Goal: Task Accomplishment & Management: Use online tool/utility

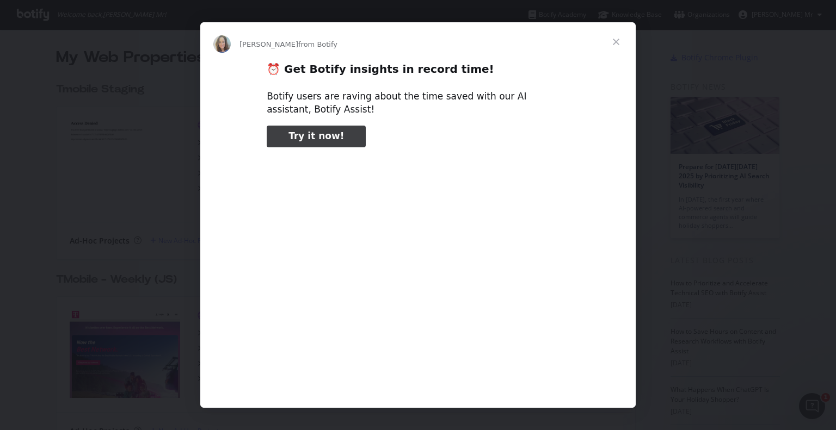
type input "292040"
click at [616, 39] on span "Close" at bounding box center [615, 41] width 39 height 39
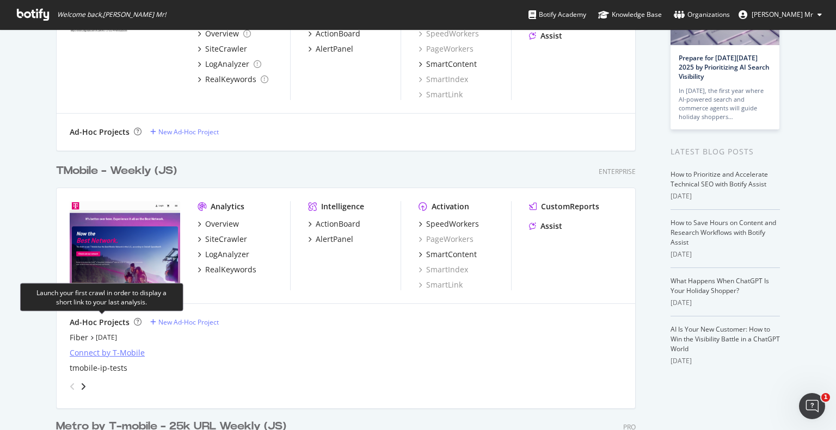
scroll to position [163, 0]
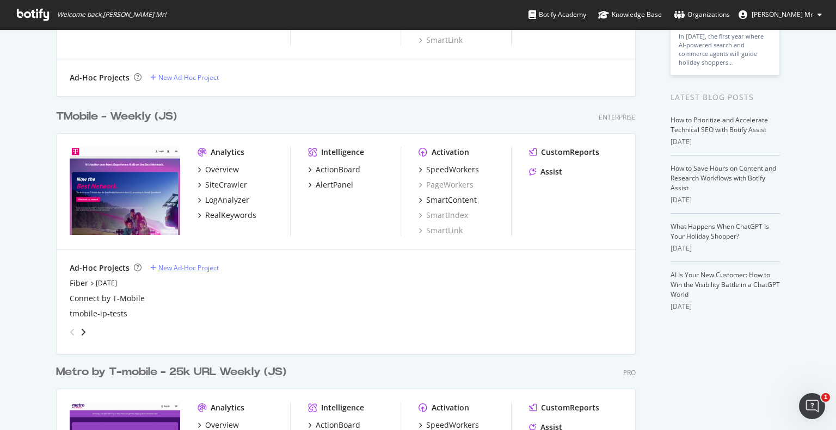
click at [178, 269] on div "New Ad-Hoc Project" at bounding box center [188, 267] width 60 height 9
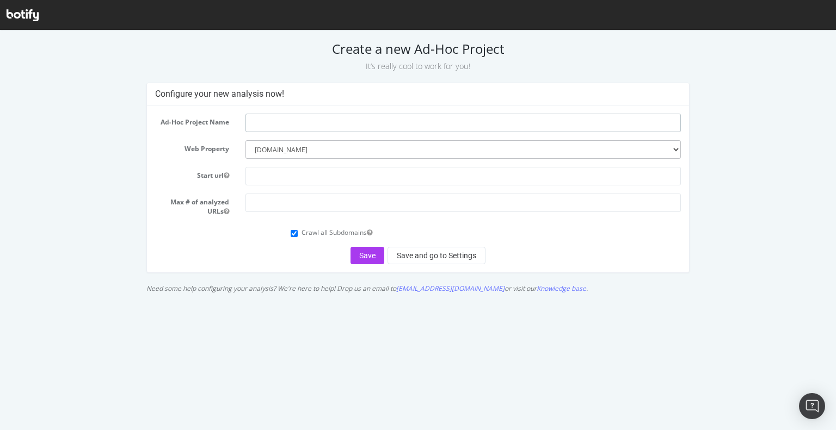
click at [283, 121] on input "text" at bounding box center [463, 123] width 436 height 18
type input "Stores Test Crawl"
click at [257, 187] on form "Ad-Hoc Project Name Stores Test Crawl Web Property --------- t-mobile.com metro…" at bounding box center [418, 189] width 526 height 151
click at [264, 180] on input "text" at bounding box center [463, 176] width 436 height 18
type input "[DOMAIN_NAME][URL]"
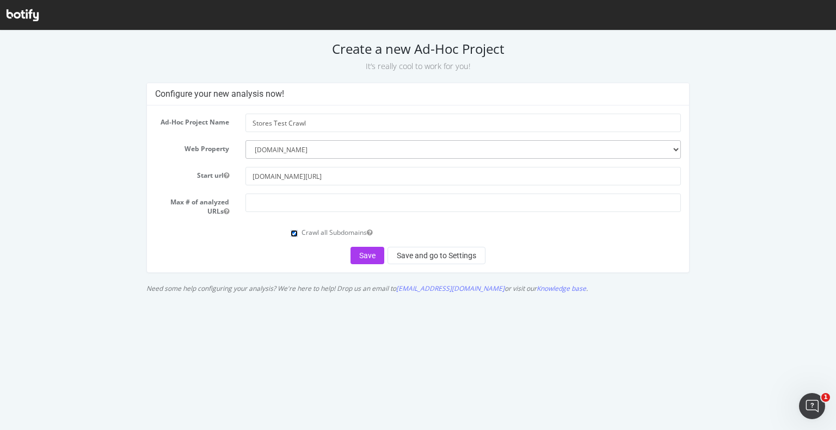
click at [292, 232] on input "Crawl all Subdomains" at bounding box center [293, 233] width 7 height 7
checkbox input "false"
click at [412, 257] on button "Save and go to Settings" at bounding box center [436, 255] width 98 height 17
click at [383, 202] on input "number" at bounding box center [463, 203] width 436 height 18
type input "1000000"
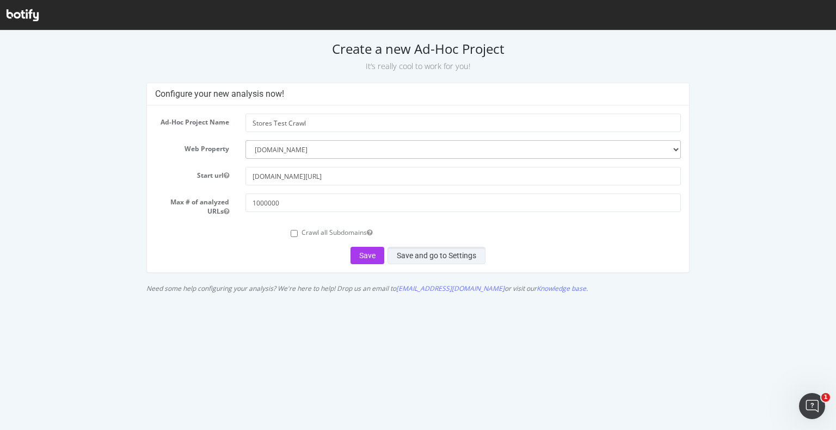
click at [424, 254] on button "Save and go to Settings" at bounding box center [436, 255] width 98 height 17
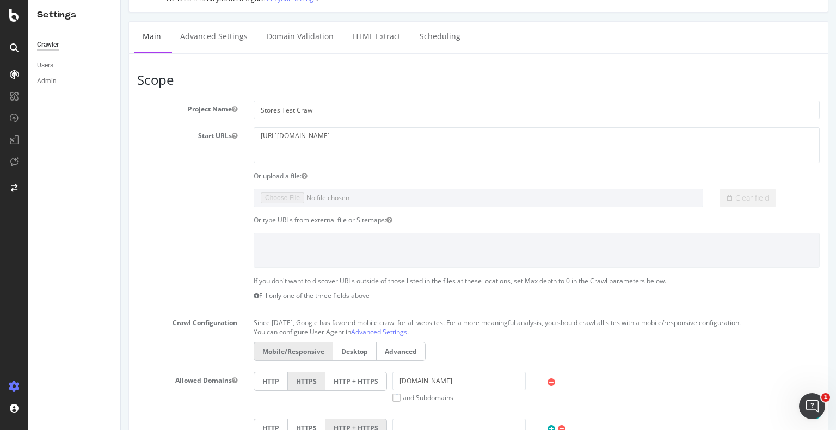
scroll to position [150, 0]
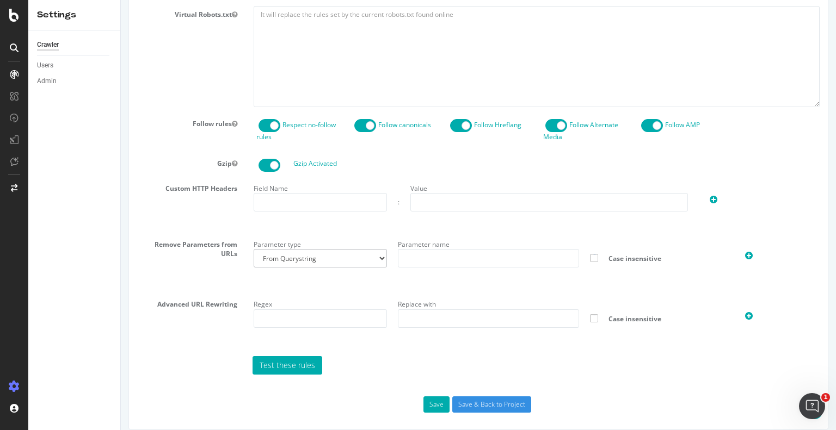
scroll to position [529, 0]
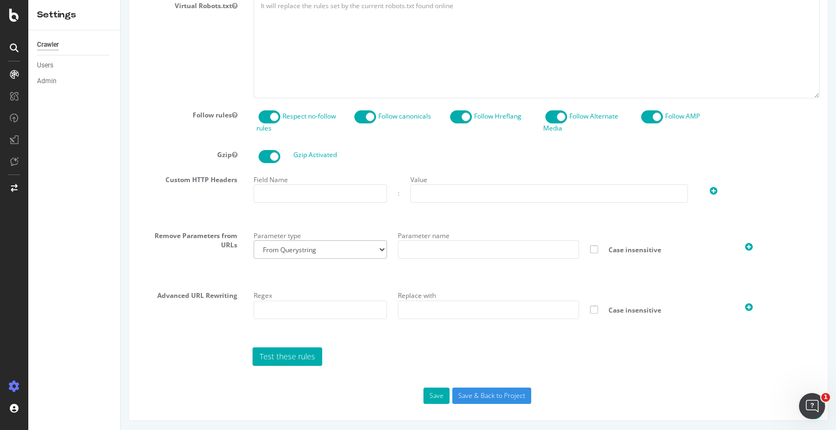
type input "christopher.kuhstoss1@t-mobile.com"
click at [441, 255] on input "text" at bounding box center [488, 249] width 181 height 18
click at [372, 248] on select "From Querystring From Semicolon" at bounding box center [319, 249] width 133 height 18
click at [422, 248] on input "text" at bounding box center [488, 249] width 181 height 18
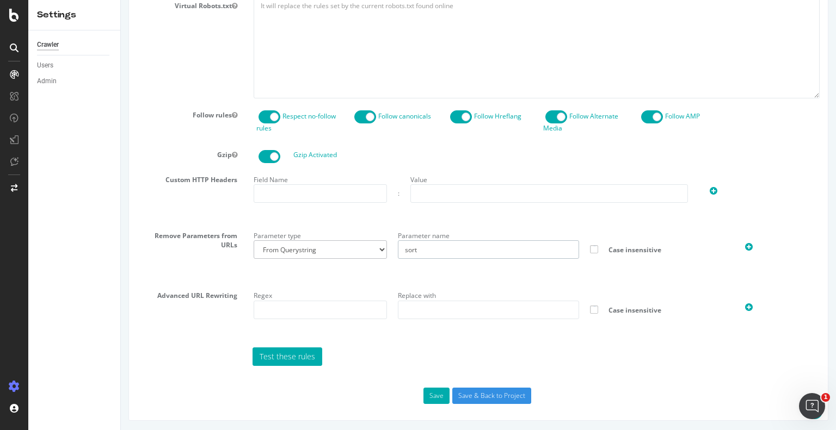
type input "sort"
click at [745, 244] on icon at bounding box center [749, 247] width 8 height 9
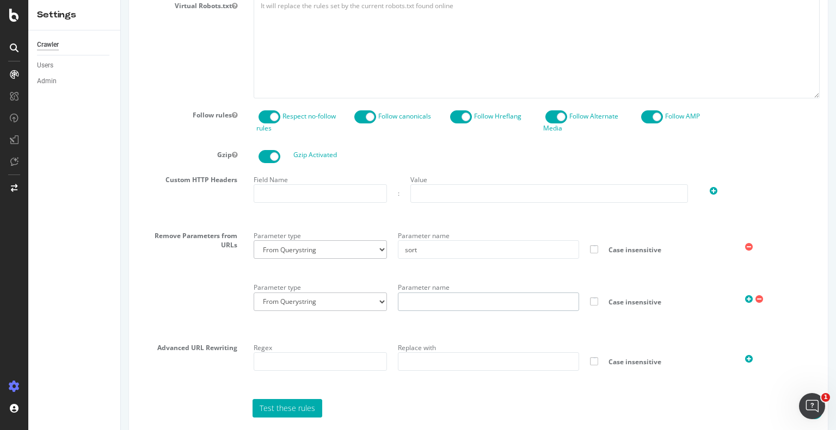
click at [422, 302] on input "text" at bounding box center [488, 302] width 181 height 18
type input "page"
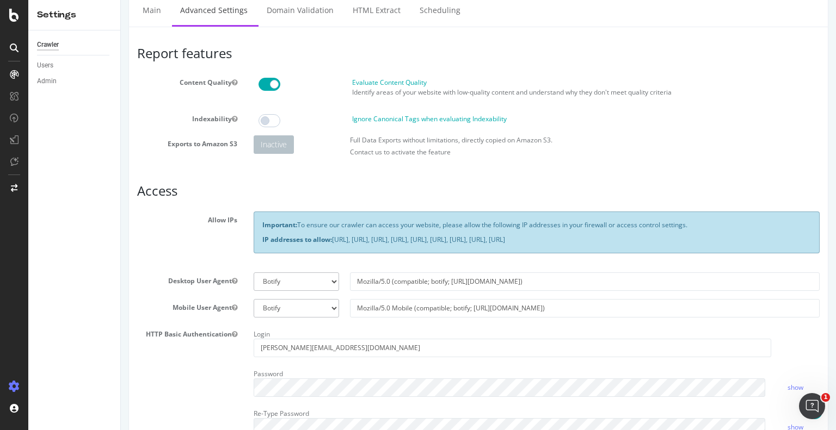
scroll to position [0, 0]
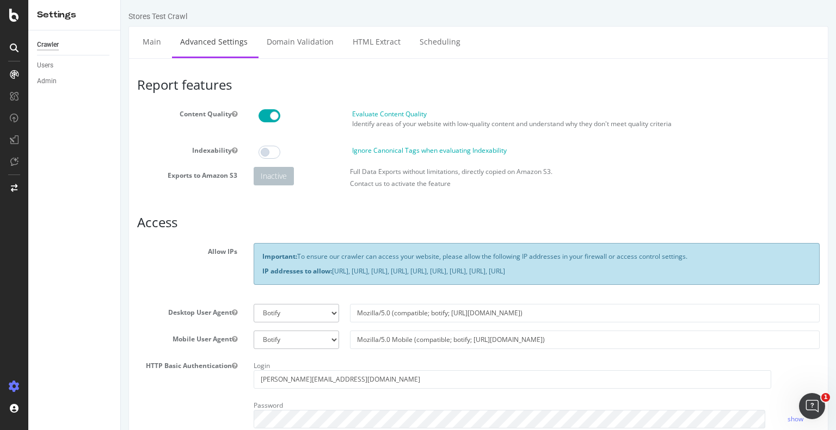
click at [267, 118] on span at bounding box center [269, 115] width 22 height 13
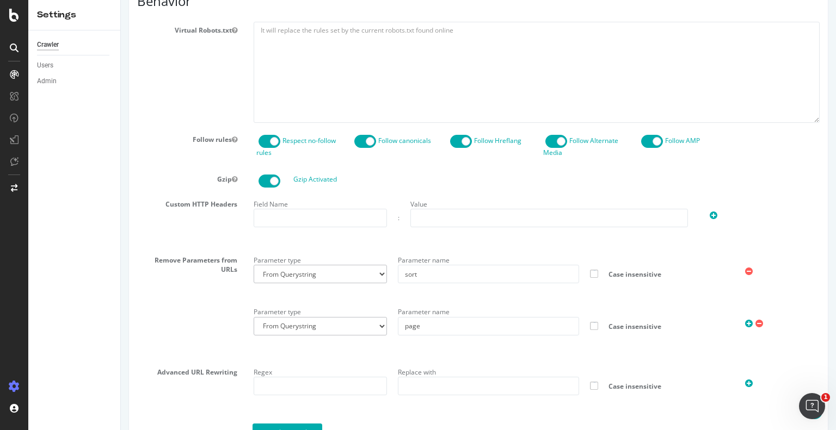
scroll to position [580, 0]
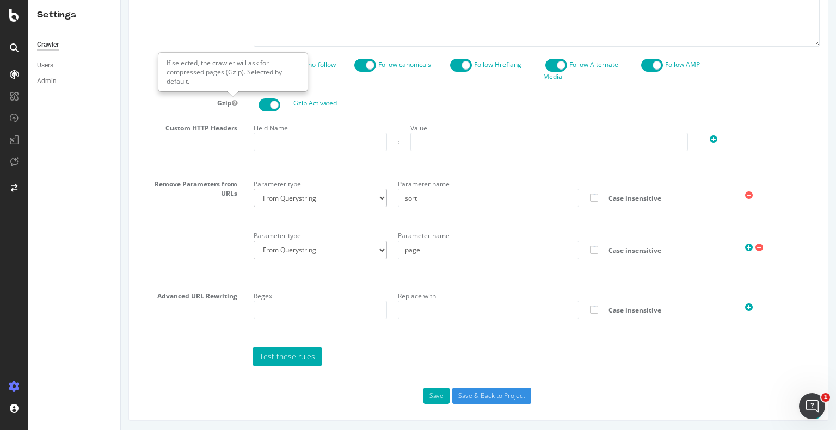
click at [226, 151] on div "Custom HTTP Headers Field Name : Value" at bounding box center [478, 144] width 698 height 48
click at [306, 355] on link "Test these rules" at bounding box center [287, 357] width 70 height 18
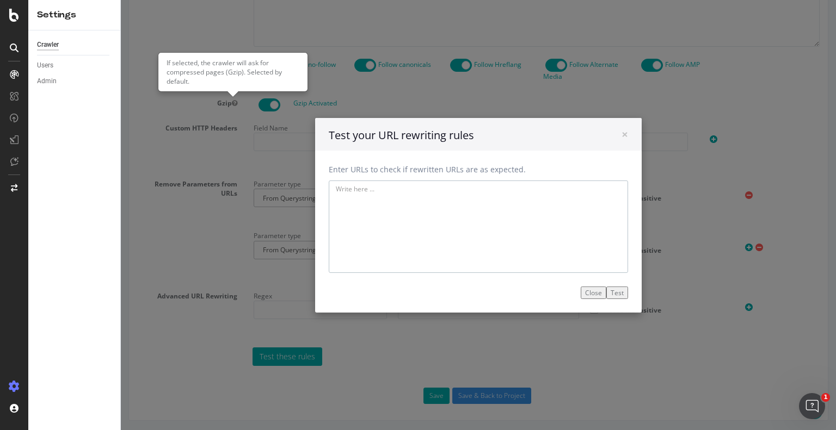
click at [360, 220] on textarea at bounding box center [478, 226] width 299 height 92
paste textarea "https://www.t-mobile.com/stores/pl/t-mobile-seattle-wa-98101-430/smart-phones?p…"
type textarea "https://www.t-mobile.com/stores/pl/t-mobile-seattle-wa-98101-430/smart-phones?p…"
click at [610, 295] on button "Test" at bounding box center [617, 292] width 22 height 13
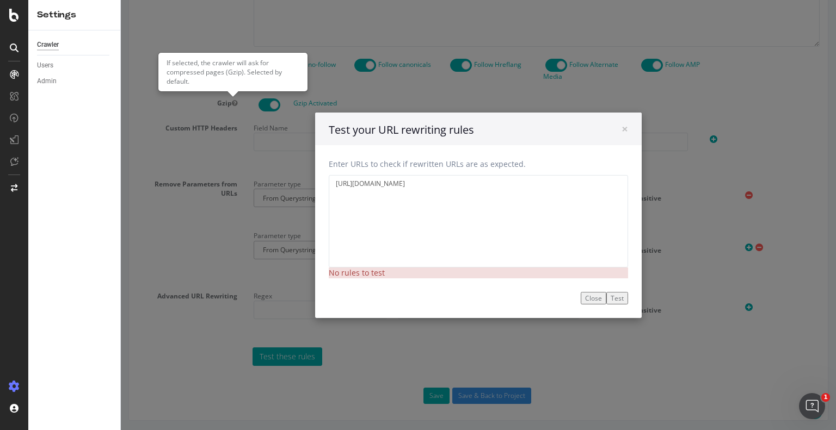
click at [591, 304] on button "Close" at bounding box center [593, 298] width 26 height 13
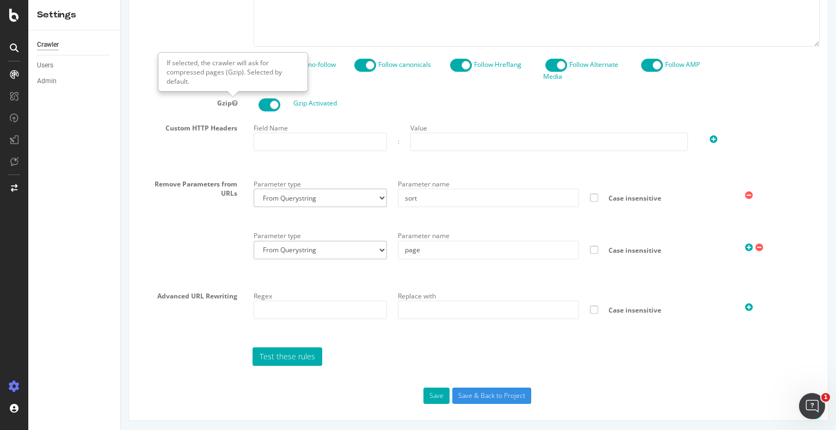
click at [298, 362] on link "Test these rules" at bounding box center [287, 357] width 70 height 18
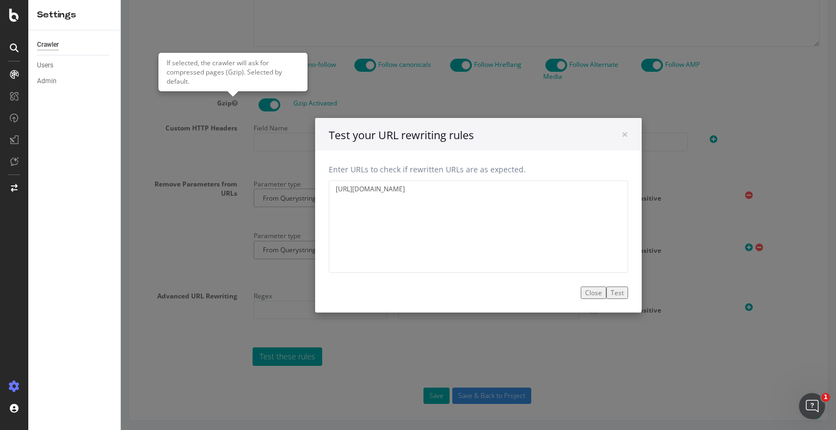
click at [597, 296] on button "Close" at bounding box center [593, 292] width 26 height 13
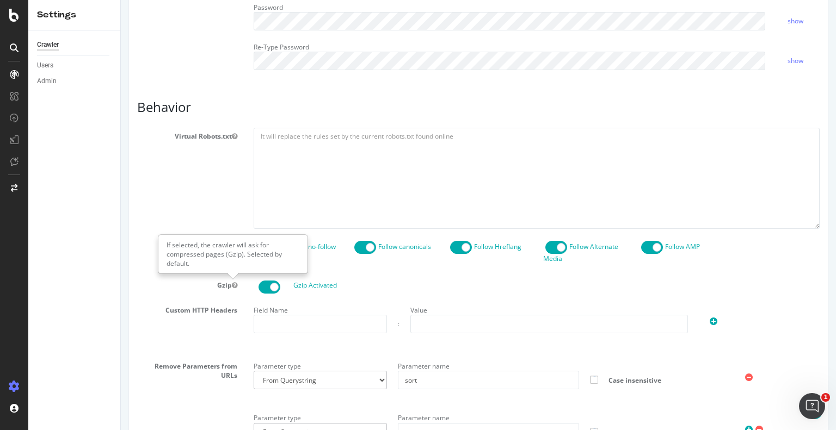
scroll to position [363, 0]
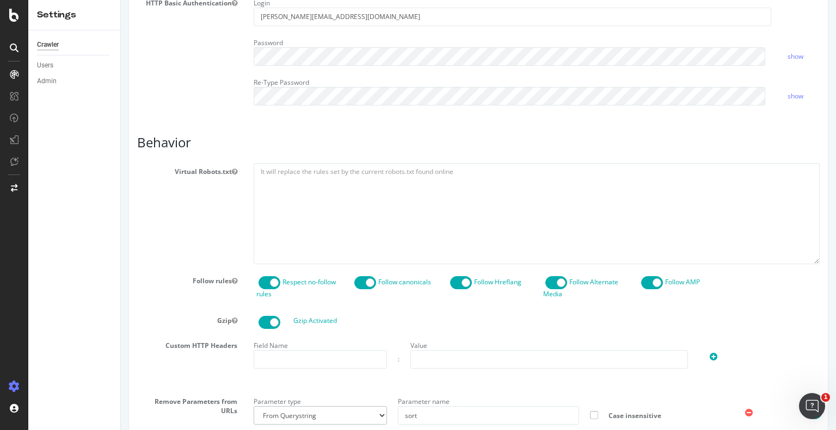
click at [226, 233] on div "Virtual Robots.txt" at bounding box center [478, 213] width 698 height 101
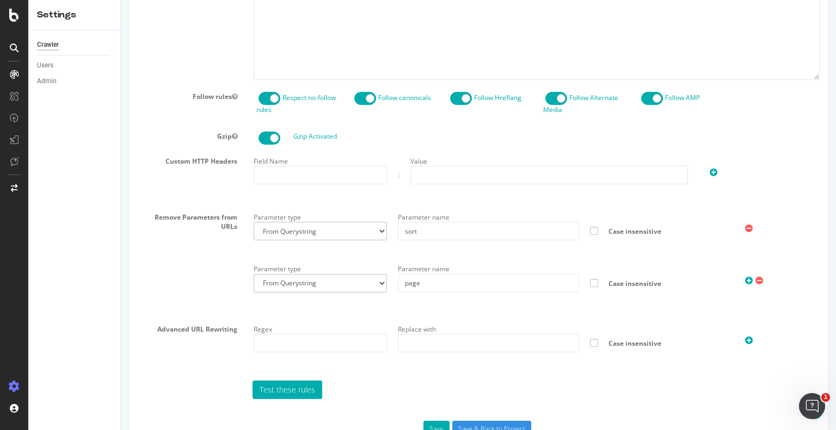
scroll to position [580, 0]
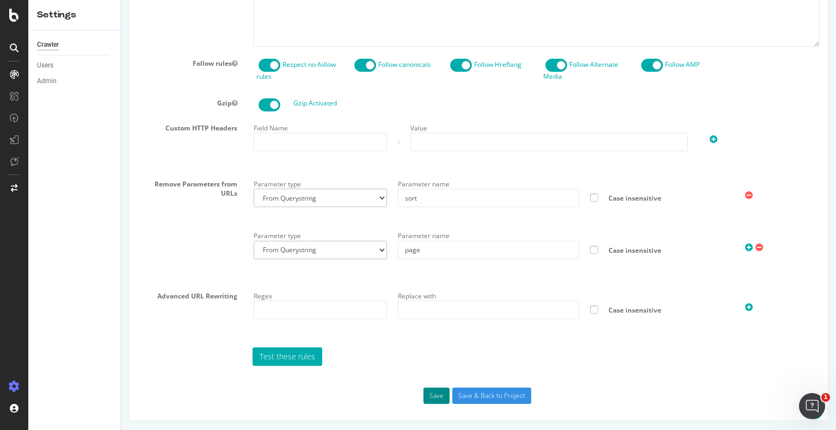
click at [433, 393] on button "Save" at bounding box center [436, 396] width 26 height 16
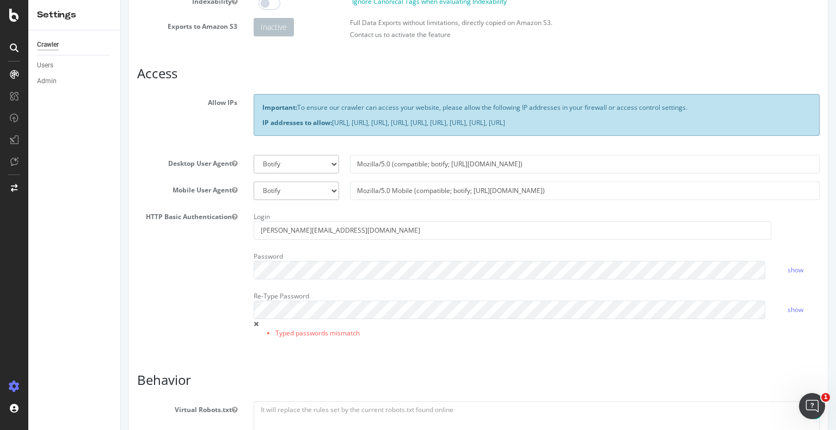
scroll to position [272, 0]
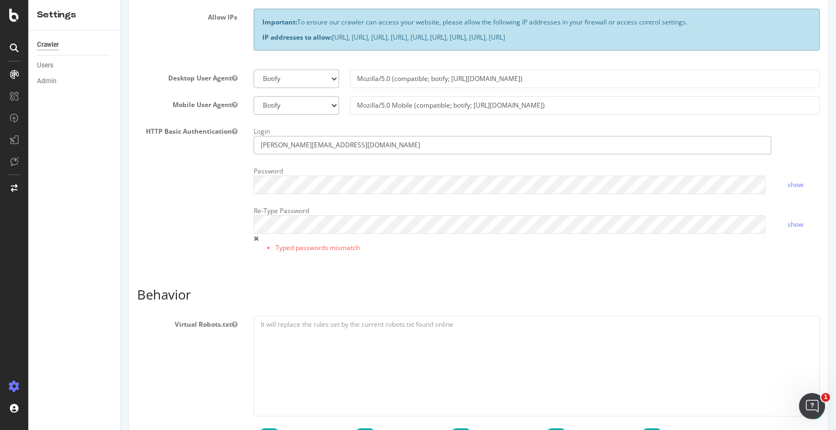
drag, startPoint x: 381, startPoint y: 145, endPoint x: 393, endPoint y: 145, distance: 12.5
click at [381, 145] on input "christopher.kuhstoss1@t-mobile.com" at bounding box center [511, 145] width 517 height 18
drag, startPoint x: 407, startPoint y: 144, endPoint x: 248, endPoint y: 132, distance: 159.3
click at [248, 132] on div "Login christopher.kuhstoss1@t-mobile.com" at bounding box center [512, 139] width 534 height 32
click at [231, 171] on div "HTTP Basic Authentication Login Password show Re-Type Password Typed passwords …" at bounding box center [478, 195] width 698 height 144
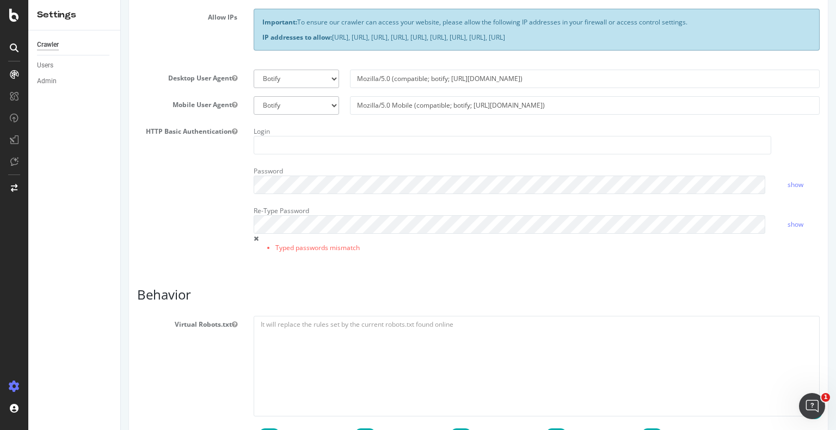
click at [237, 217] on div "HTTP Basic Authentication Login Password show Re-Type Password Typed passwords …" at bounding box center [478, 195] width 698 height 144
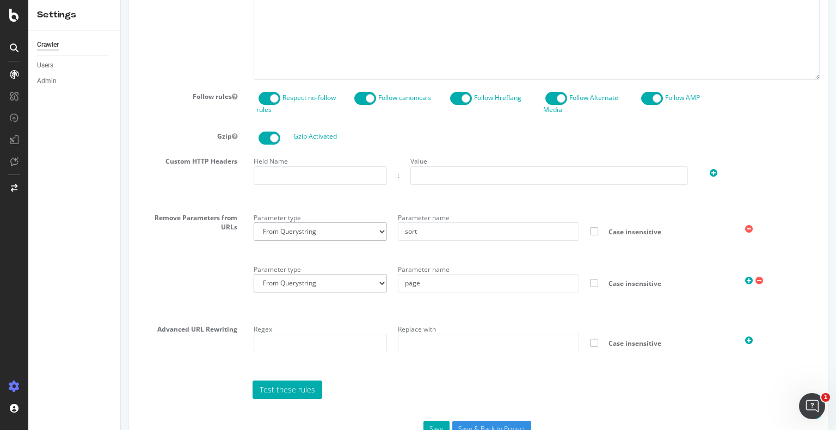
scroll to position [642, 0]
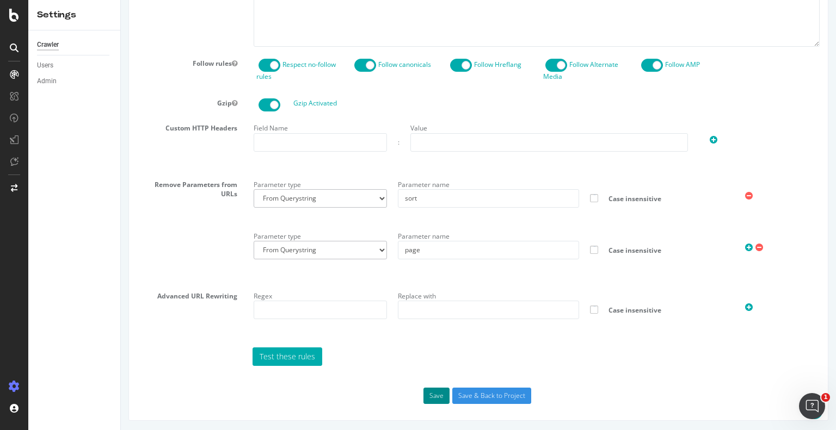
click at [436, 395] on button "Save" at bounding box center [436, 396] width 26 height 16
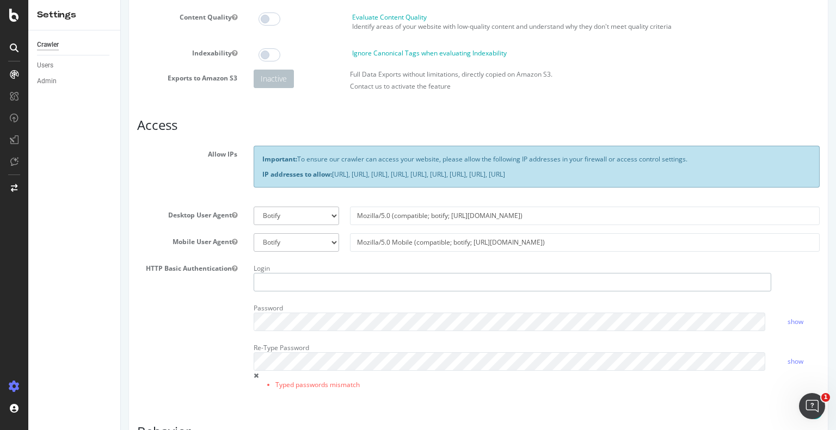
scroll to position [81, 0]
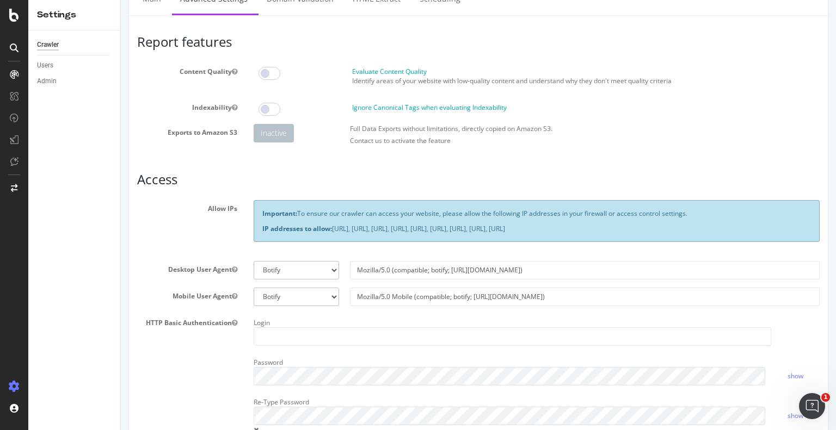
click at [224, 217] on div "Allow IPs Important: To ensure our crawler can access your website, please allo…" at bounding box center [478, 226] width 698 height 52
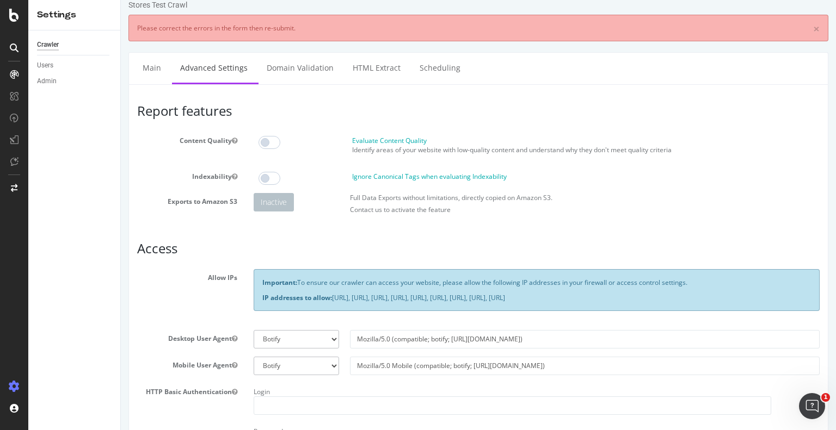
scroll to position [0, 0]
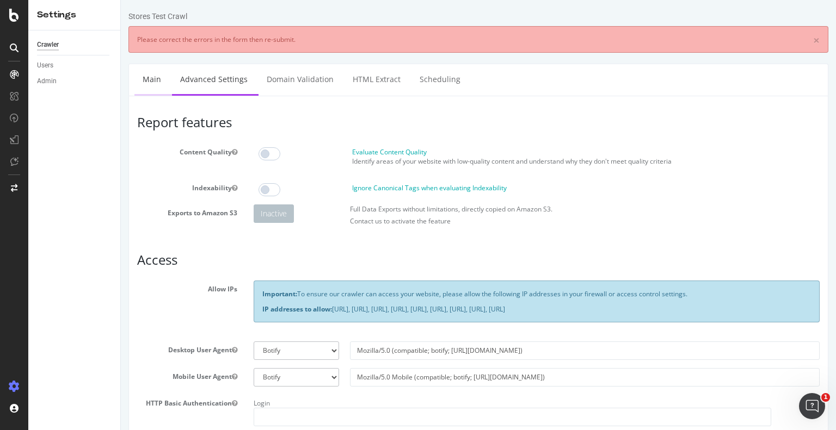
click at [156, 79] on link "Main" at bounding box center [151, 79] width 35 height 30
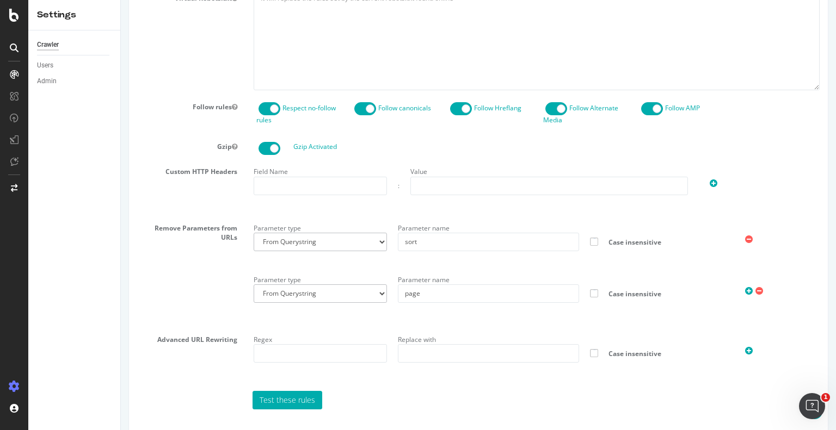
scroll to position [642, 0]
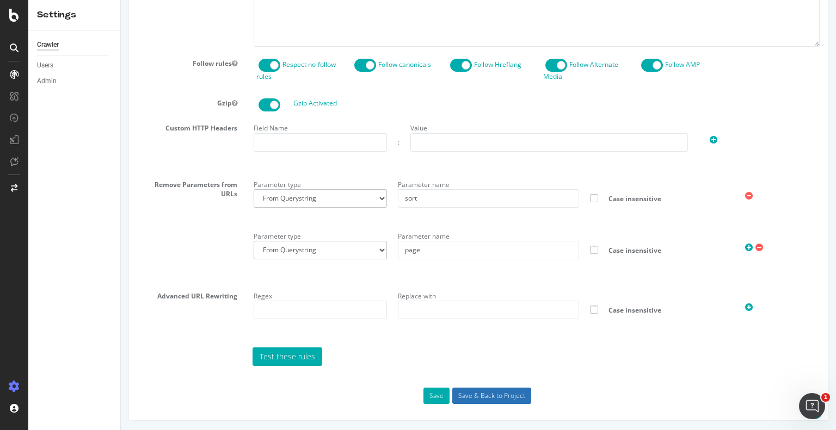
click at [486, 396] on input "Save & Back to Project" at bounding box center [491, 396] width 79 height 16
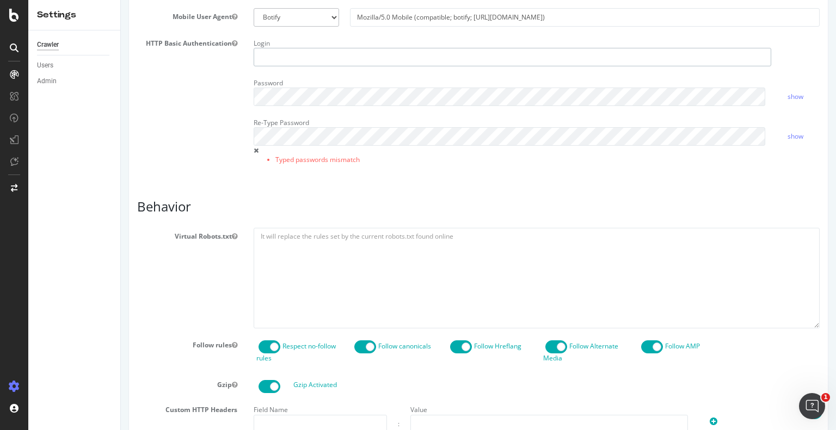
scroll to position [298, 0]
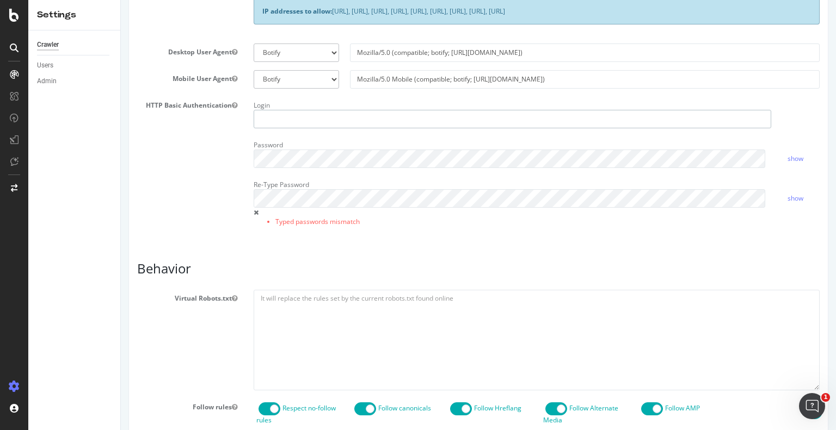
click at [305, 114] on input "text" at bounding box center [511, 119] width 517 height 18
type input "christopher.kuhstoss1@t-mobile.com"
click at [302, 178] on label "Re-Type Password" at bounding box center [280, 182] width 55 height 13
click at [794, 196] on link "show" at bounding box center [795, 198] width 16 height 9
click at [228, 152] on div "HTTP Basic Authentication Login christopher.kuhstoss1@t-mobile.com Password sho…" at bounding box center [478, 169] width 698 height 144
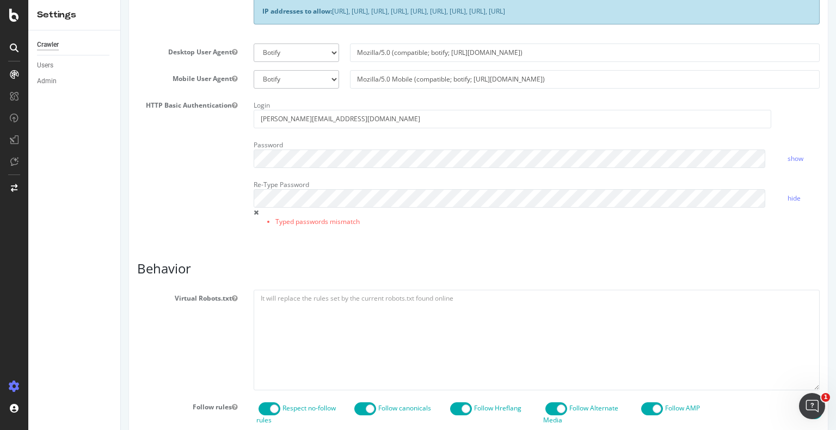
click at [228, 152] on div "HTTP Basic Authentication Login christopher.kuhstoss1@t-mobile.com Password sho…" at bounding box center [478, 169] width 698 height 144
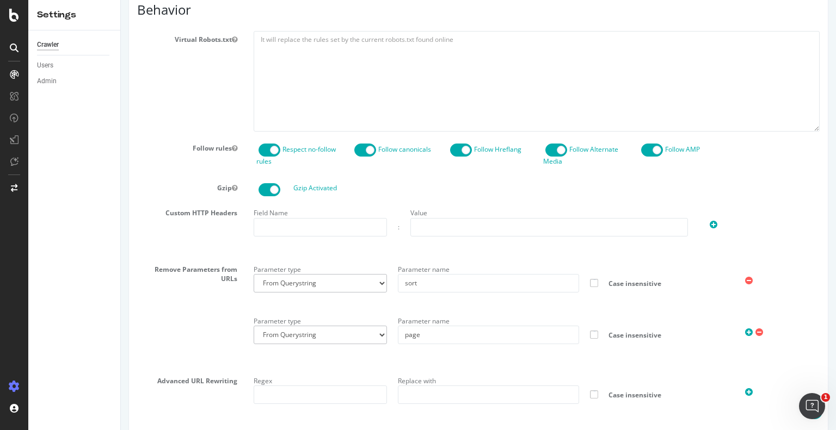
scroll to position [642, 0]
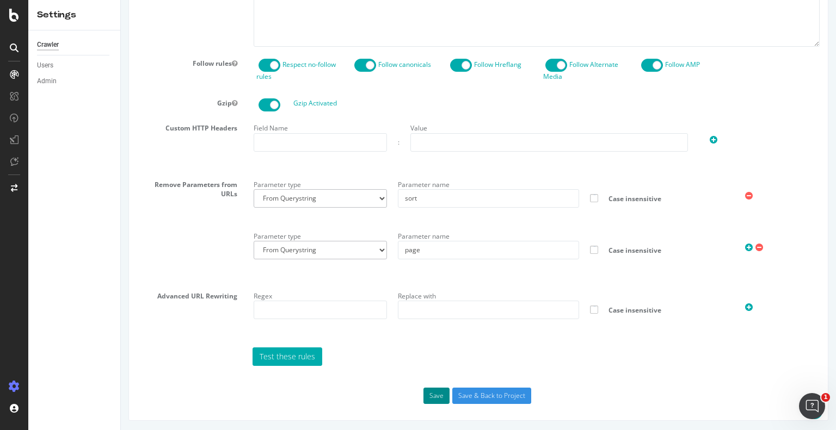
click at [435, 393] on button "Save" at bounding box center [436, 396] width 26 height 16
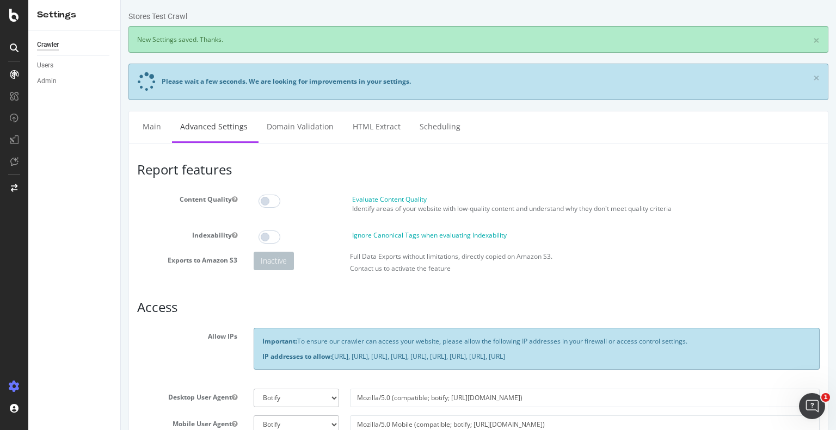
scroll to position [0, 0]
click at [151, 126] on link "Main" at bounding box center [151, 127] width 35 height 30
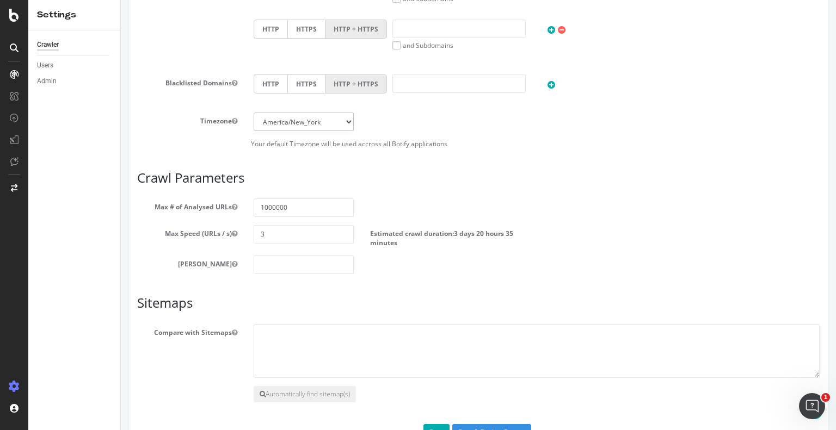
scroll to position [530, 0]
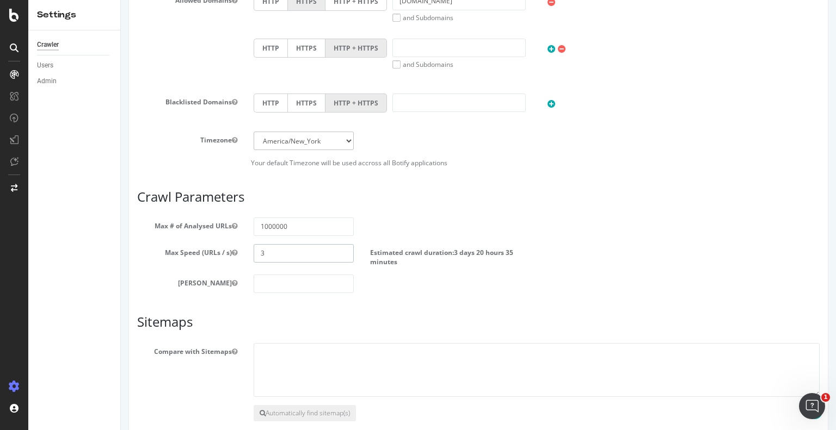
click at [300, 249] on input "3" at bounding box center [303, 253] width 100 height 18
click at [290, 225] on input "1000000" at bounding box center [303, 227] width 100 height 18
click at [284, 248] on input "3" at bounding box center [303, 253] width 100 height 18
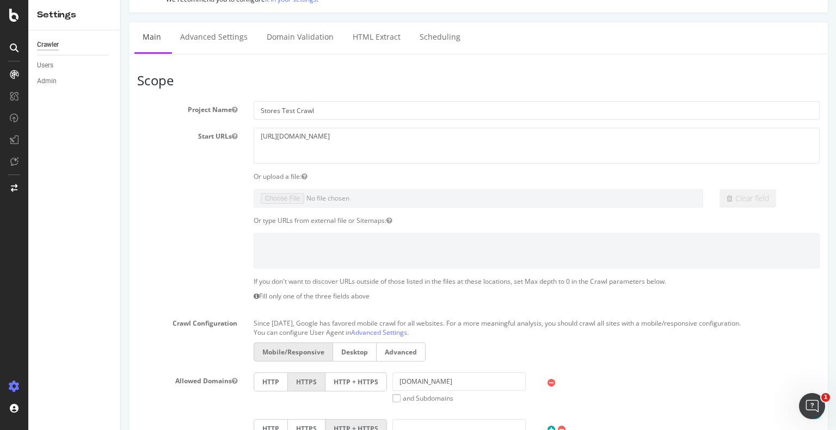
scroll to position [95, 0]
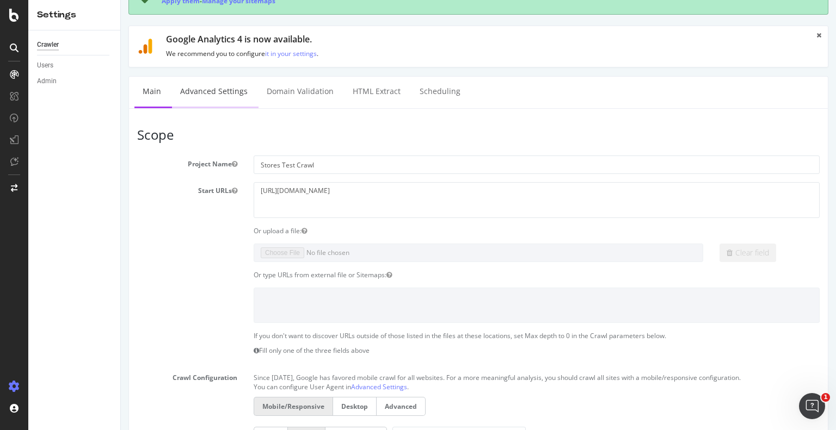
type input "5"
click at [226, 96] on link "Advanced Settings" at bounding box center [214, 92] width 84 height 30
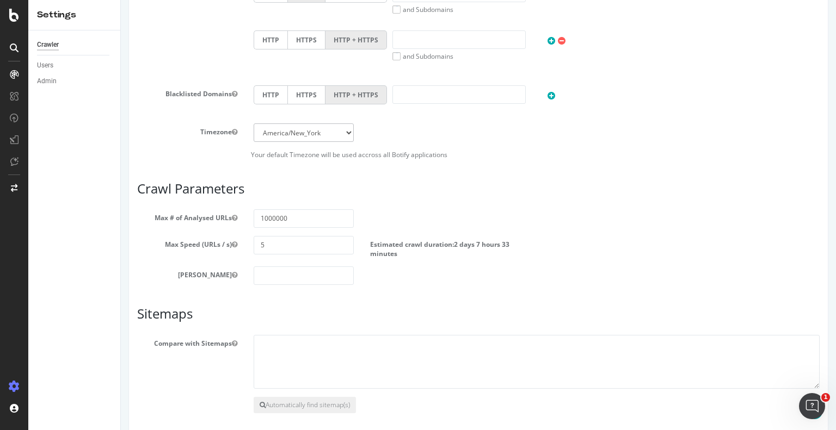
scroll to position [585, 0]
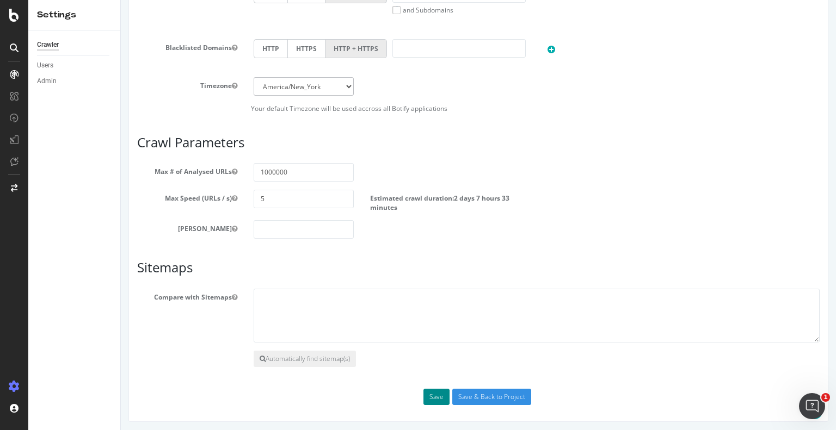
click at [435, 397] on button "Save" at bounding box center [436, 397] width 26 height 16
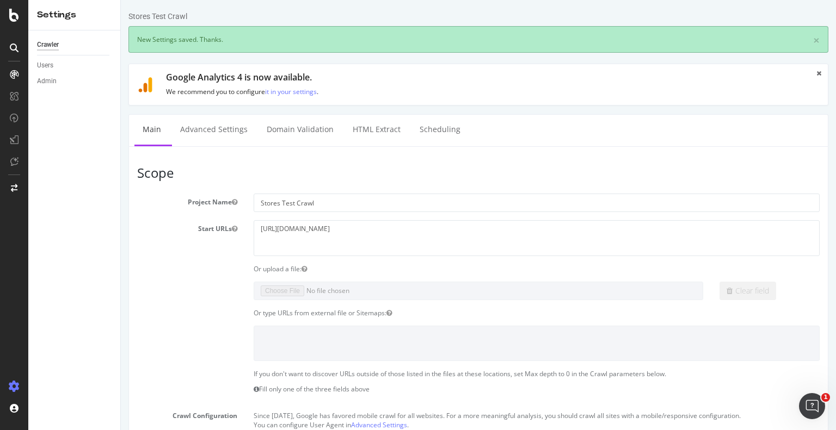
scroll to position [0, 0]
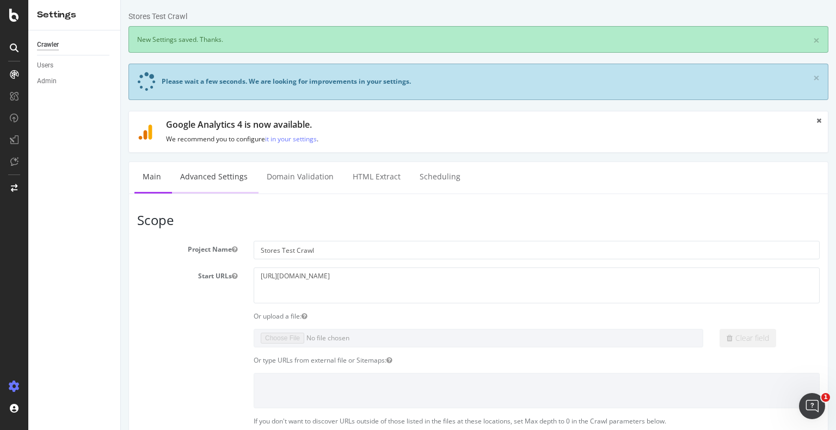
click at [236, 176] on link "Advanced Settings" at bounding box center [214, 177] width 84 height 30
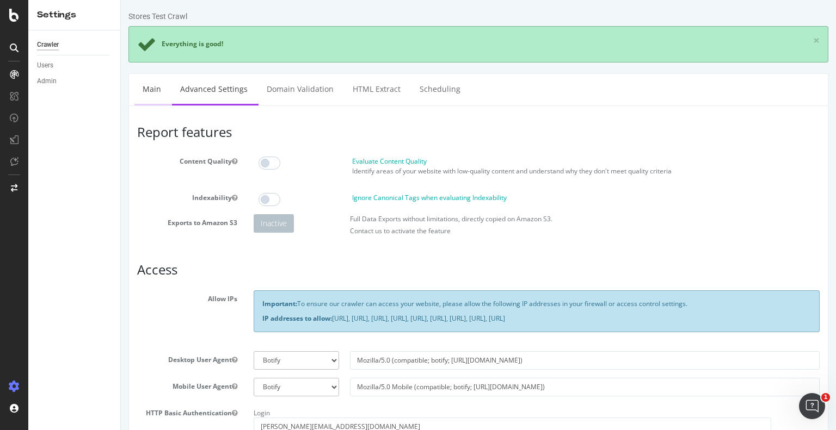
click at [162, 89] on link "Main" at bounding box center [151, 89] width 35 height 30
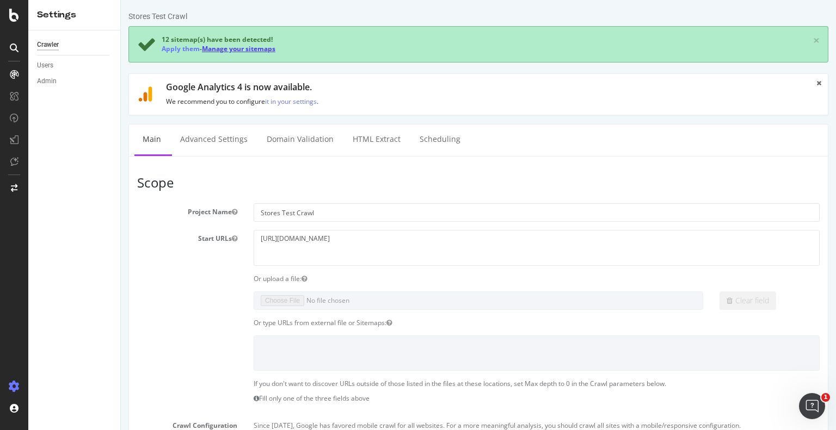
click at [226, 51] on link "Manage your sitemaps" at bounding box center [238, 48] width 73 height 9
click at [261, 47] on link "Manage your sitemaps" at bounding box center [238, 48] width 73 height 9
click at [372, 239] on textarea "https://t-mobile.com/stores/" at bounding box center [536, 247] width 566 height 35
click at [213, 139] on link "Advanced Settings" at bounding box center [214, 140] width 84 height 30
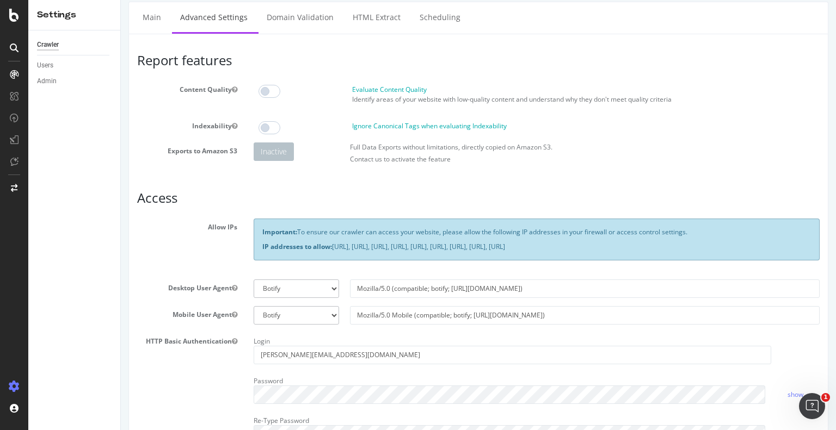
scroll to position [54, 0]
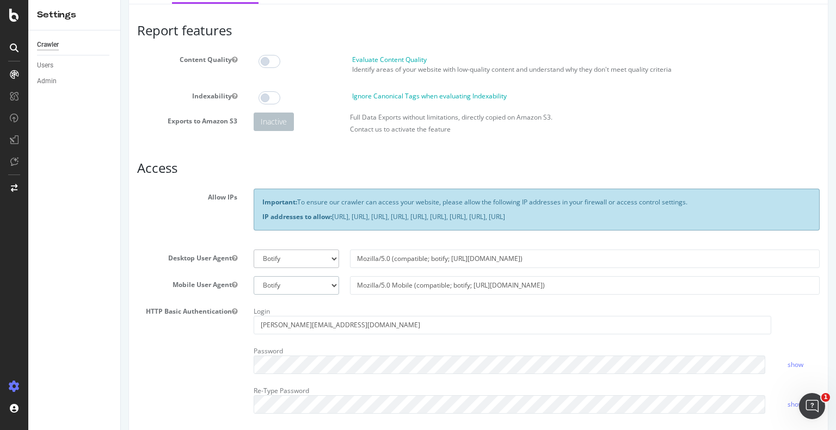
click at [329, 280] on select "Botify Googlebot Safari iPhone Safari iPad Chrome Android Custom" at bounding box center [295, 285] width 85 height 18
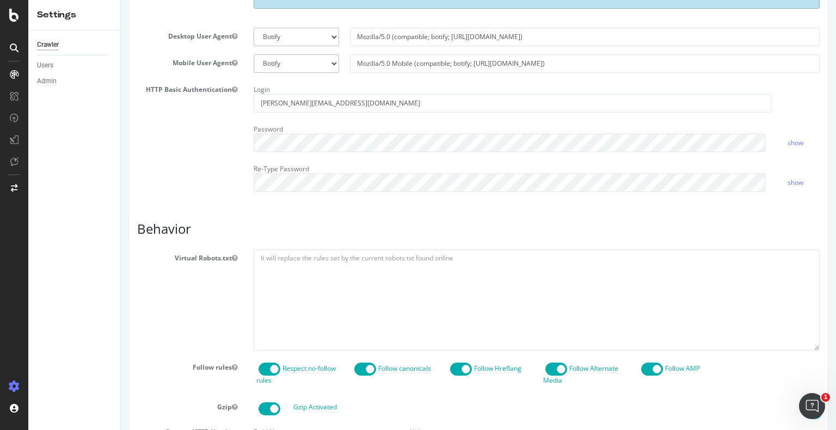
scroll to position [326, 0]
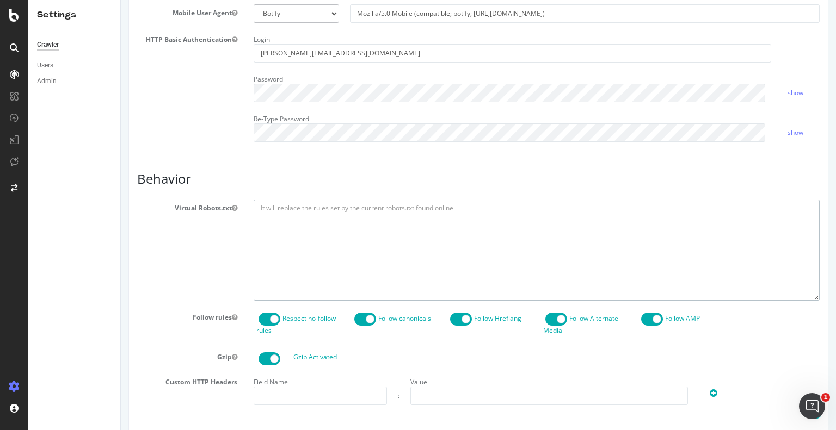
click at [265, 215] on textarea at bounding box center [536, 250] width 566 height 101
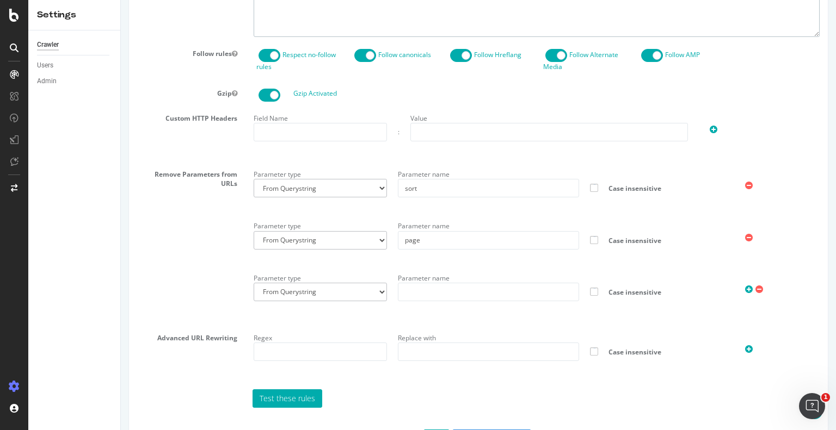
scroll to position [632, 0]
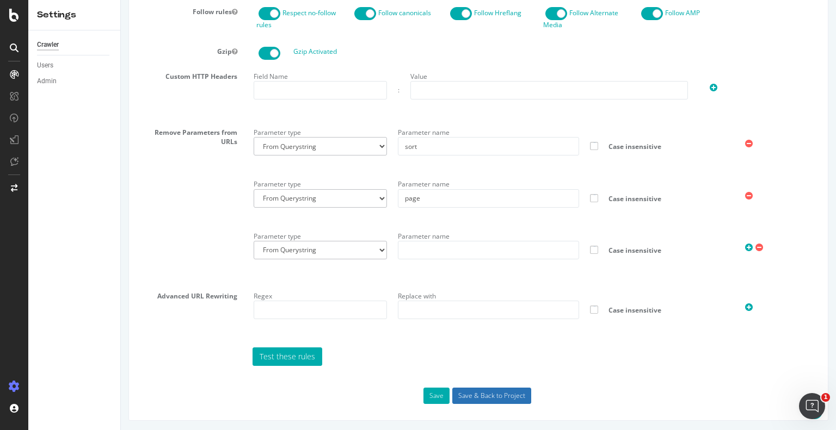
click at [462, 392] on input "Save & Back to Project" at bounding box center [491, 396] width 79 height 16
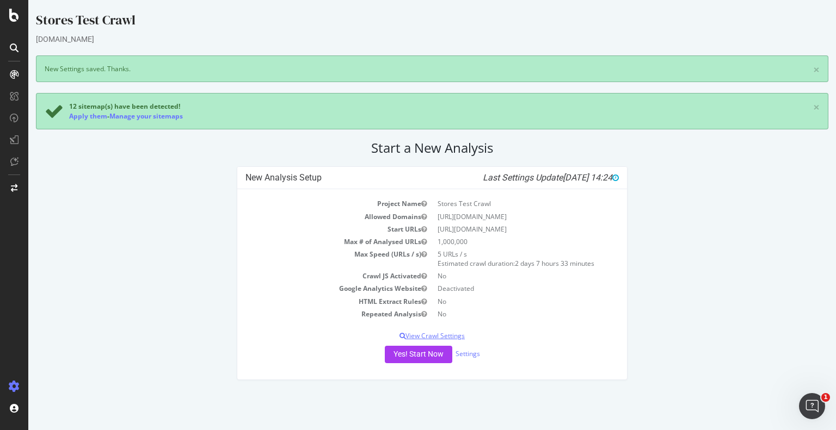
click at [431, 335] on p "View Crawl Settings" at bounding box center [431, 335] width 373 height 9
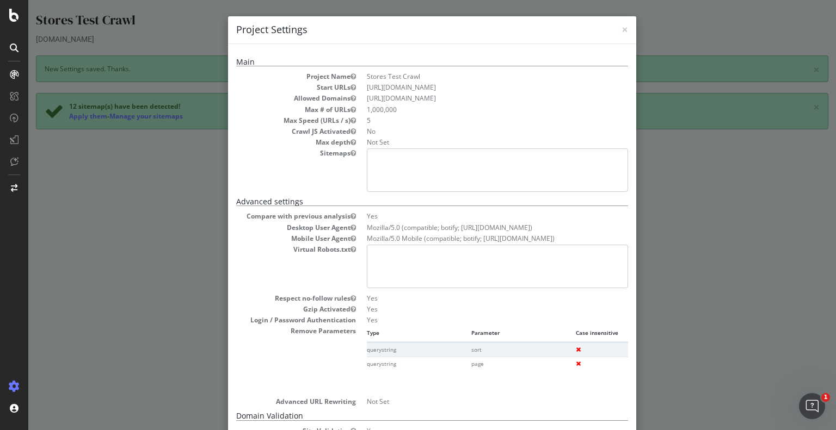
scroll to position [211, 0]
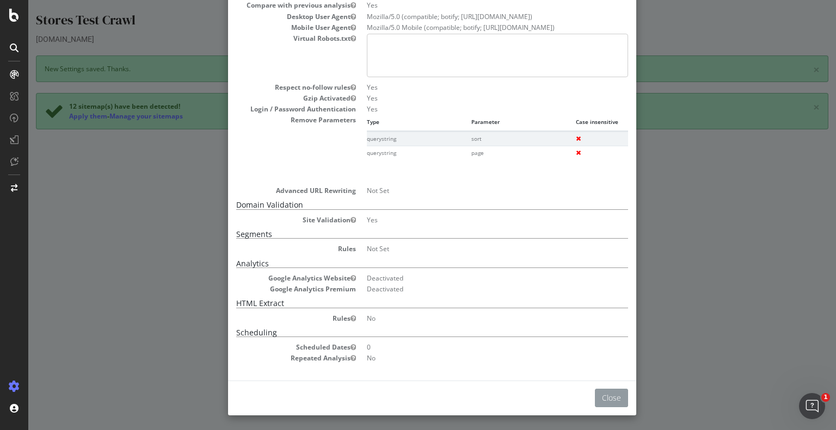
click at [598, 393] on button "Close" at bounding box center [611, 398] width 33 height 18
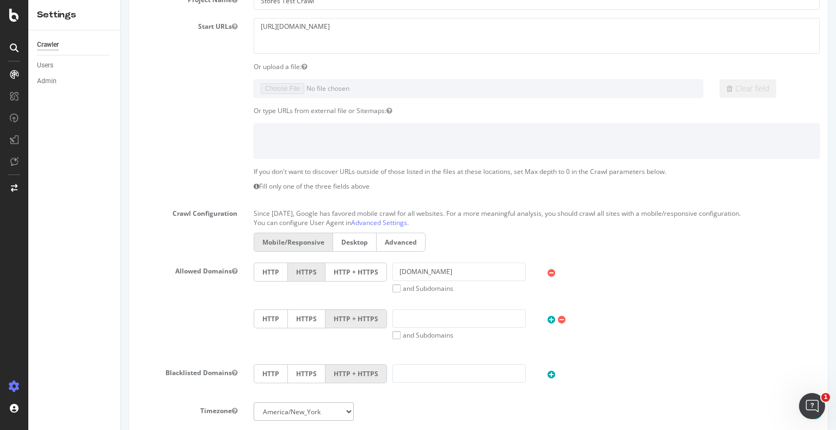
scroll to position [102, 0]
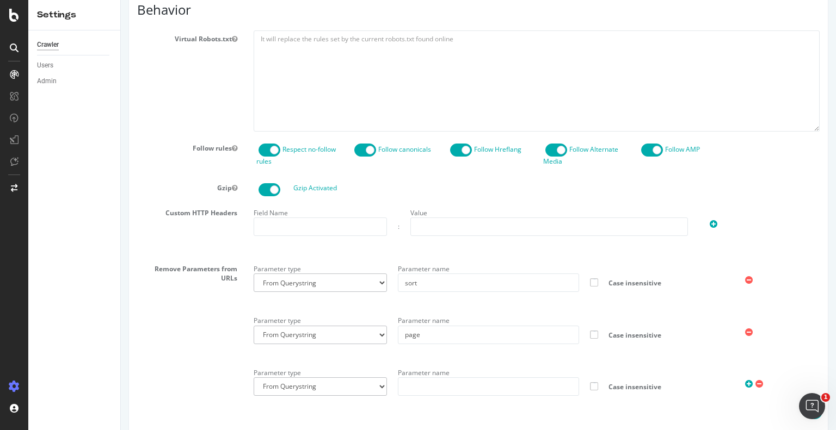
scroll to position [544, 0]
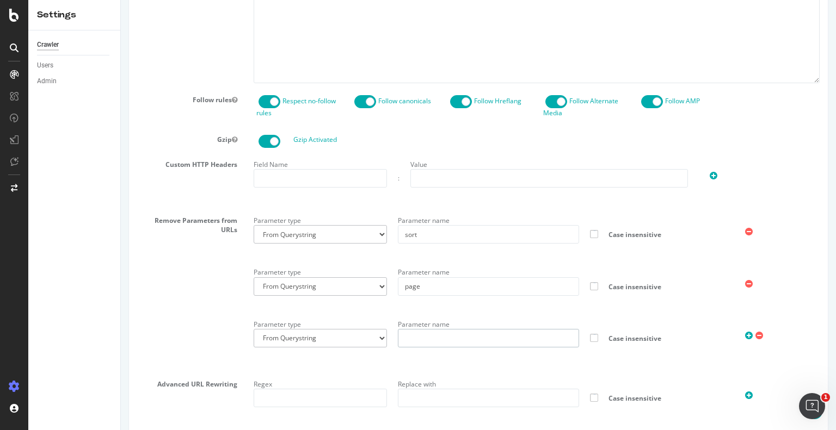
click at [498, 339] on input "text" at bounding box center [488, 338] width 181 height 18
type input "lat"
click at [746, 336] on div at bounding box center [776, 333] width 85 height 17
click at [745, 333] on icon at bounding box center [749, 335] width 8 height 9
click at [467, 397] on input "text" at bounding box center [488, 390] width 181 height 18
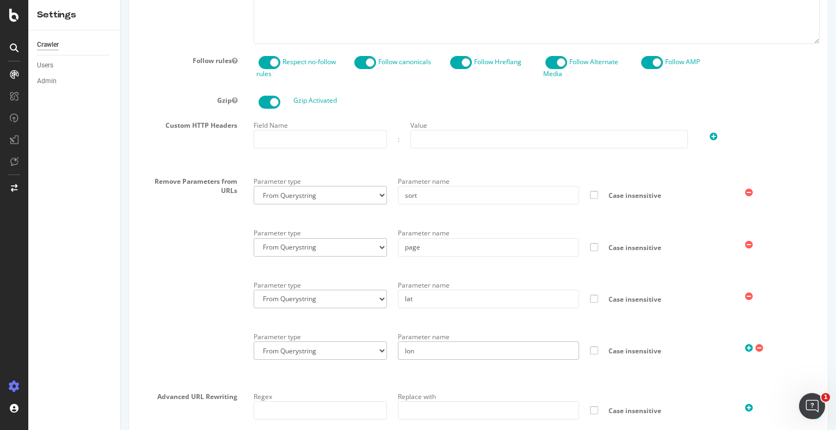
scroll to position [684, 0]
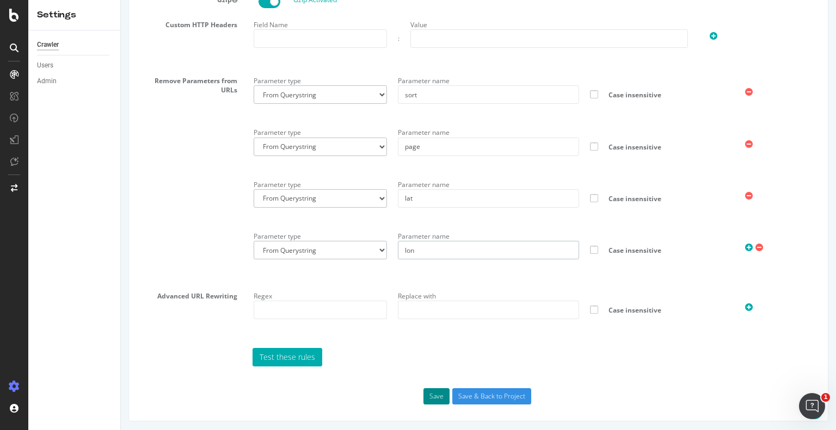
type input "lon"
click at [441, 393] on button "Save" at bounding box center [436, 396] width 26 height 16
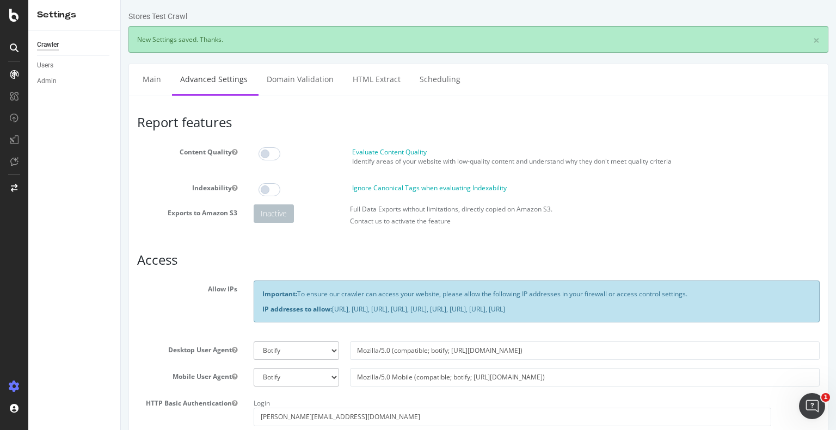
scroll to position [0, 0]
click at [159, 76] on link "Main" at bounding box center [151, 79] width 35 height 30
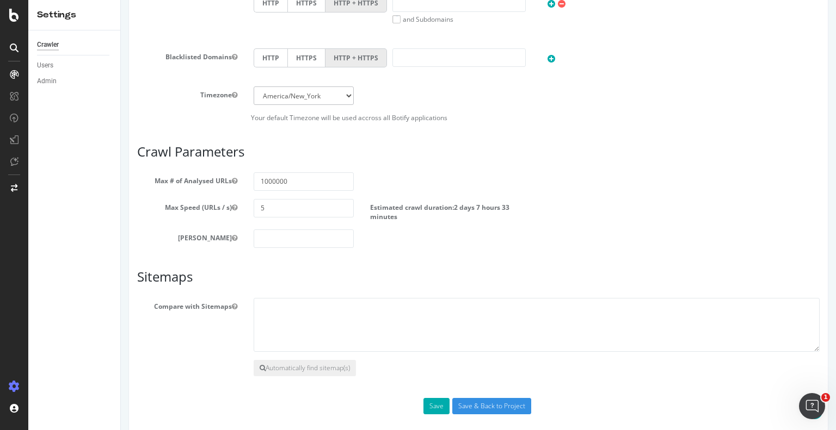
scroll to position [537, 0]
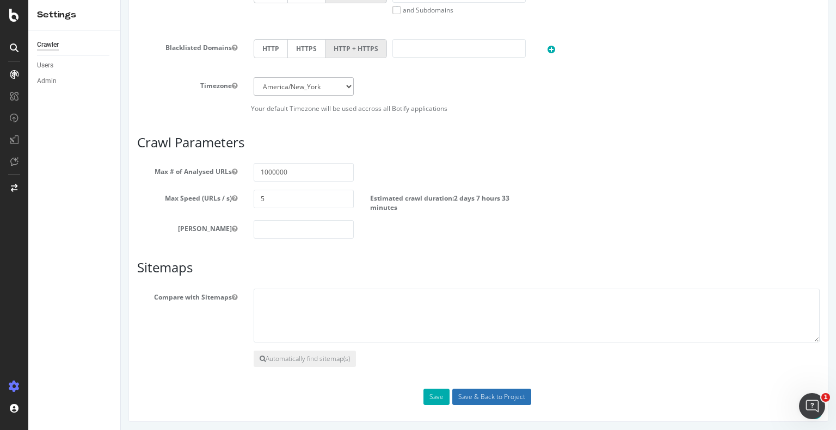
click at [492, 396] on input "Save & Back to Project" at bounding box center [491, 397] width 79 height 16
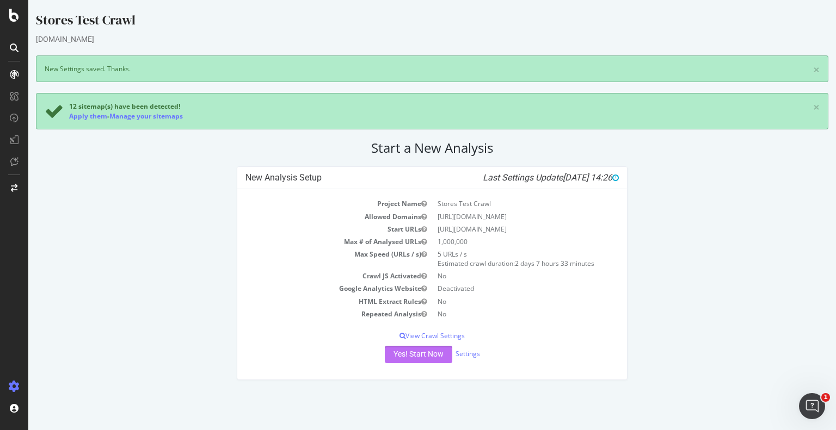
click at [410, 350] on button "Yes! Start Now" at bounding box center [418, 354] width 67 height 17
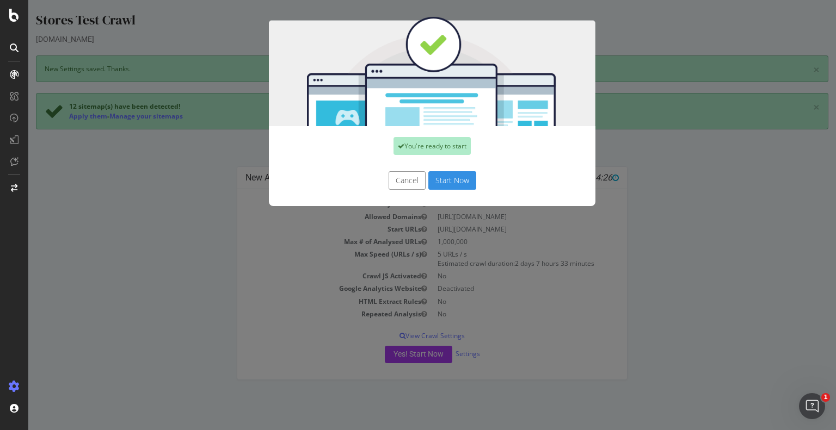
click at [447, 183] on button "Start Now" at bounding box center [452, 180] width 48 height 18
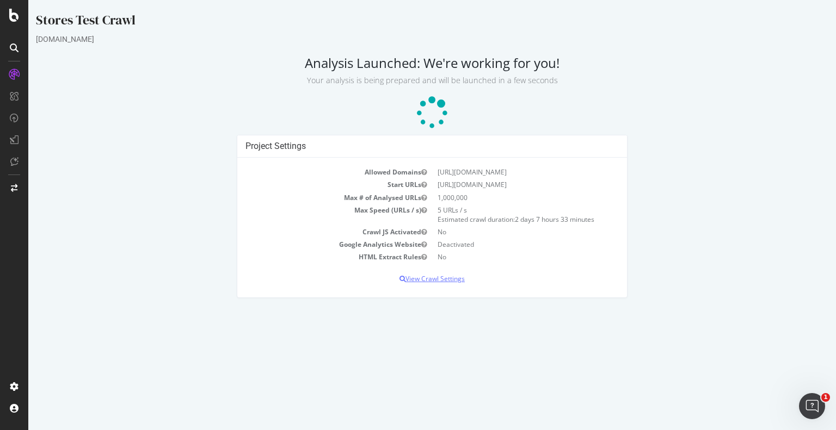
click at [451, 280] on p "View Crawl Settings" at bounding box center [431, 278] width 373 height 9
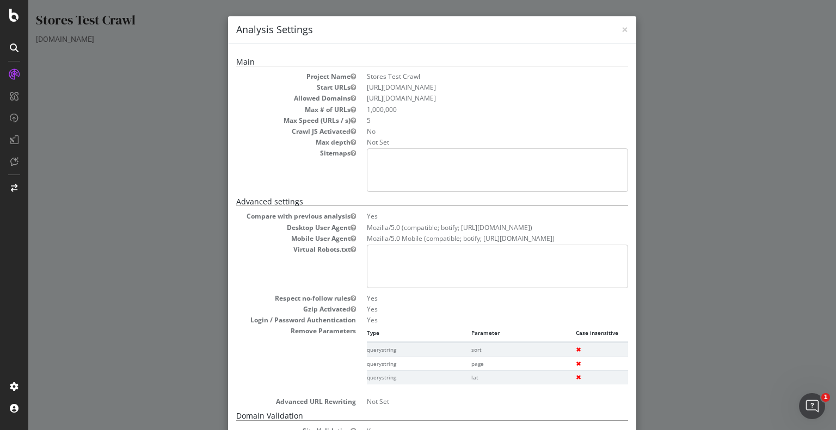
scroll to position [211, 0]
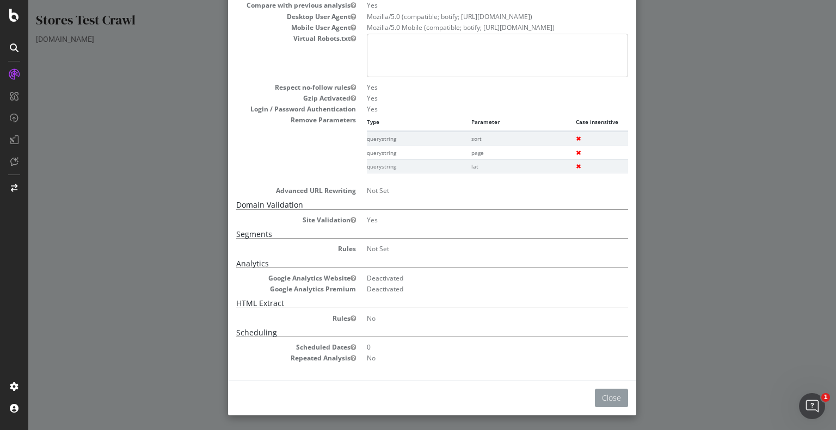
click at [602, 391] on button "Close" at bounding box center [611, 398] width 33 height 18
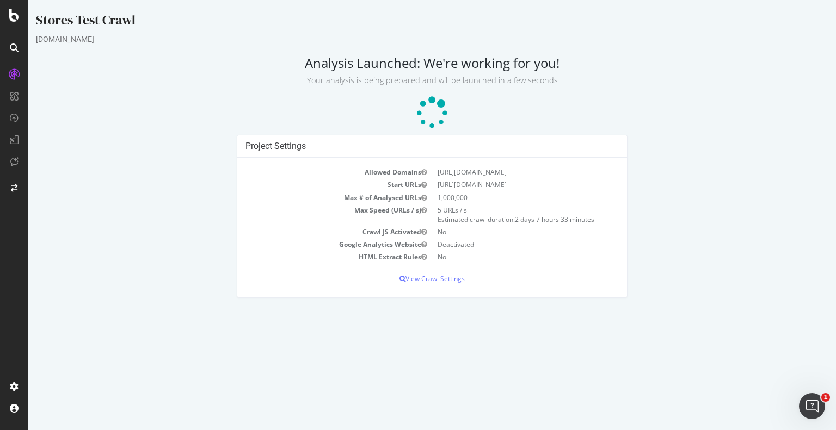
click at [76, 16] on div "Stores Test Crawl" at bounding box center [432, 22] width 792 height 23
click at [405, 273] on div "Allowed Domains https://t-mobile.com Start URLs https://t-mobile.com/stores/ Ma…" at bounding box center [431, 227] width 389 height 139
click at [417, 280] on p "View Crawl Settings" at bounding box center [431, 278] width 373 height 9
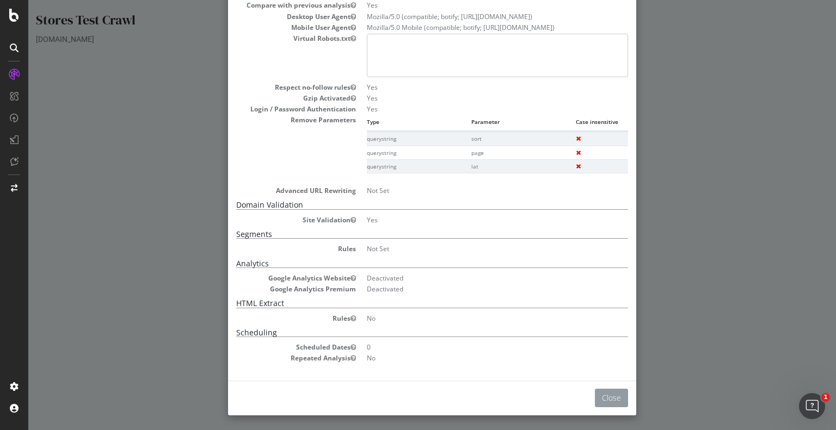
click at [613, 401] on button "Close" at bounding box center [611, 398] width 33 height 18
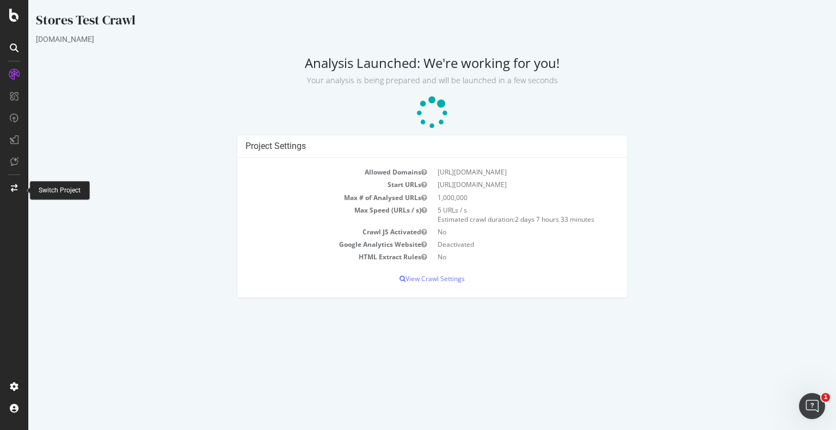
click at [21, 189] on div at bounding box center [14, 188] width 26 height 17
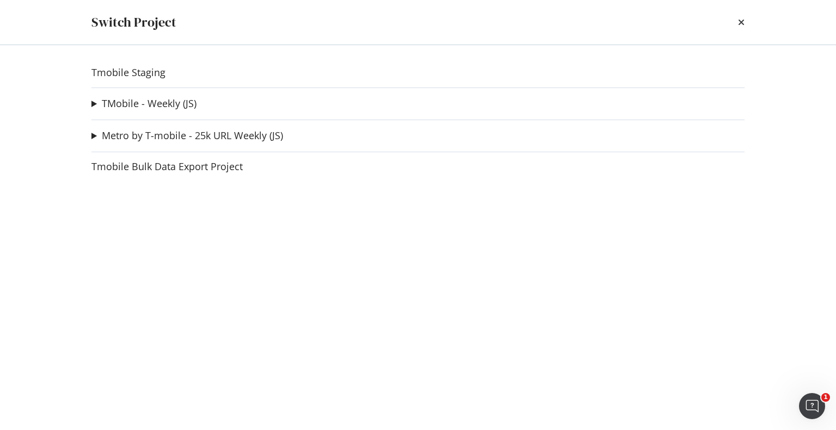
click at [98, 107] on summary "TMobile - Weekly (JS)" at bounding box center [143, 104] width 105 height 14
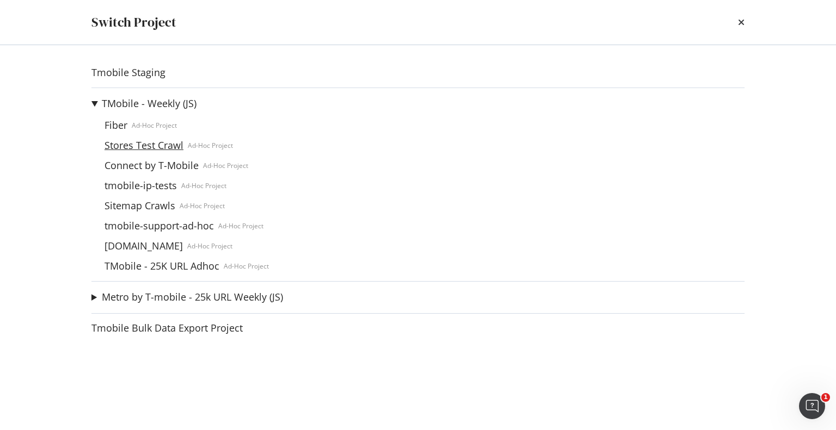
click at [165, 144] on link "Stores Test Crawl" at bounding box center [144, 145] width 88 height 11
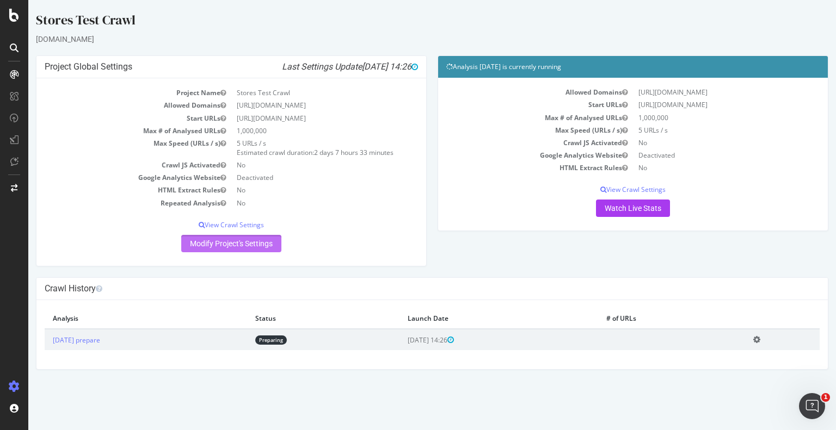
click at [232, 239] on link "Modify Project's Settings" at bounding box center [231, 243] width 100 height 17
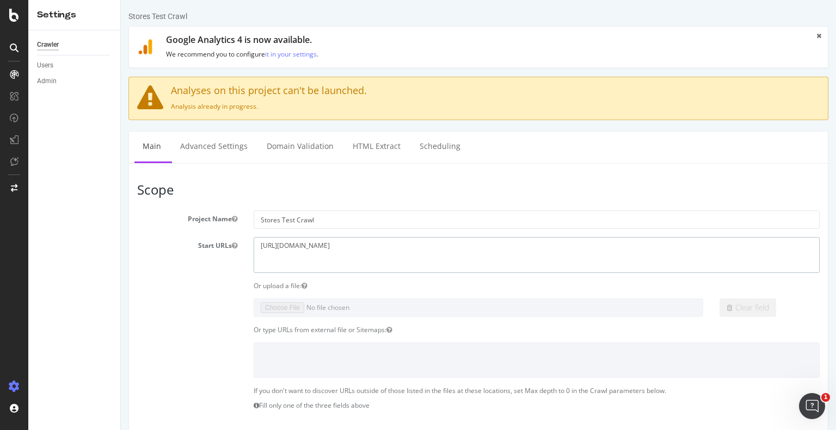
click at [345, 243] on textarea "https://t-mobile.com/stores/" at bounding box center [536, 254] width 566 height 35
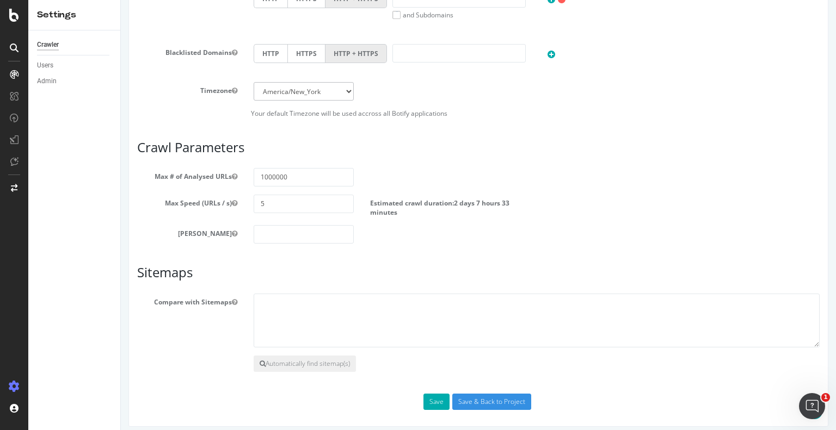
scroll to position [545, 0]
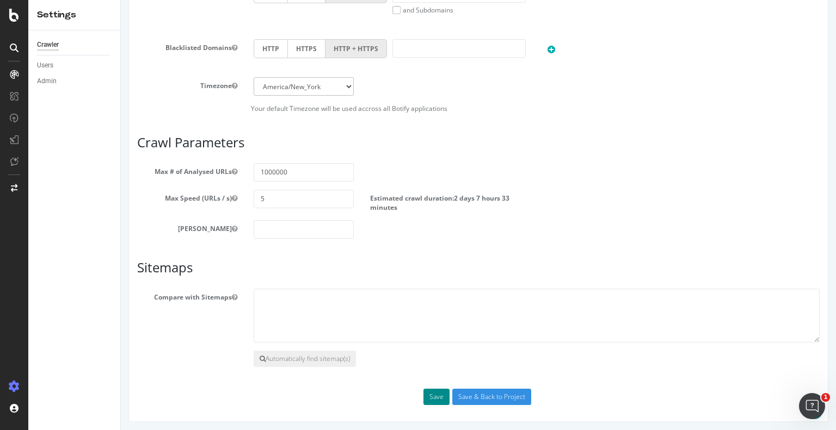
type textarea "https://t-mobile.com/stores"
click at [426, 391] on button "Save" at bounding box center [436, 397] width 26 height 16
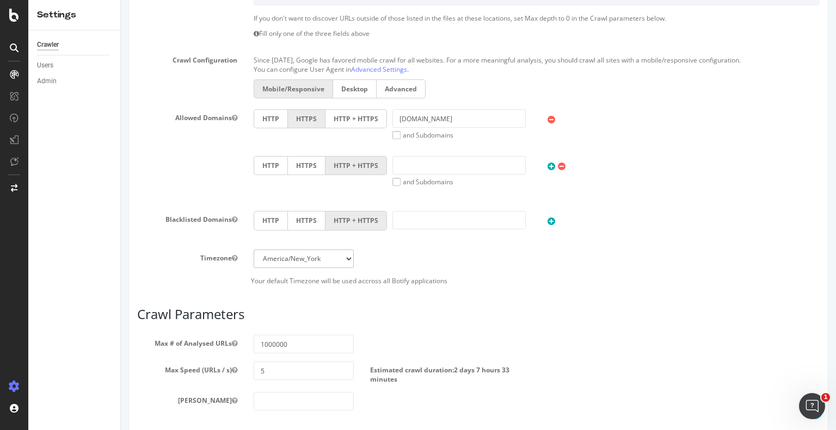
scroll to position [676, 0]
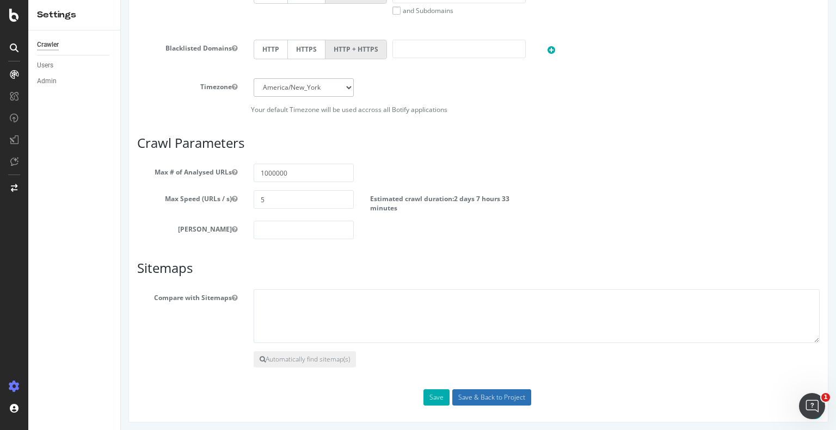
click at [457, 389] on input "Save & Back to Project" at bounding box center [491, 397] width 79 height 16
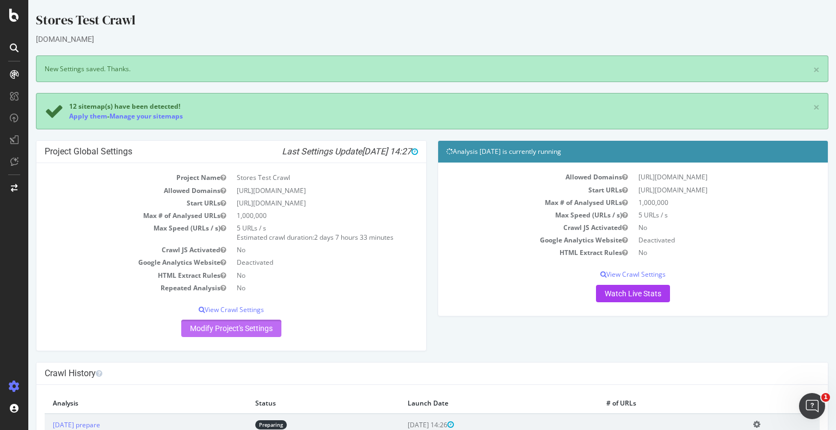
click at [219, 324] on link "Modify Project's Settings" at bounding box center [231, 328] width 100 height 17
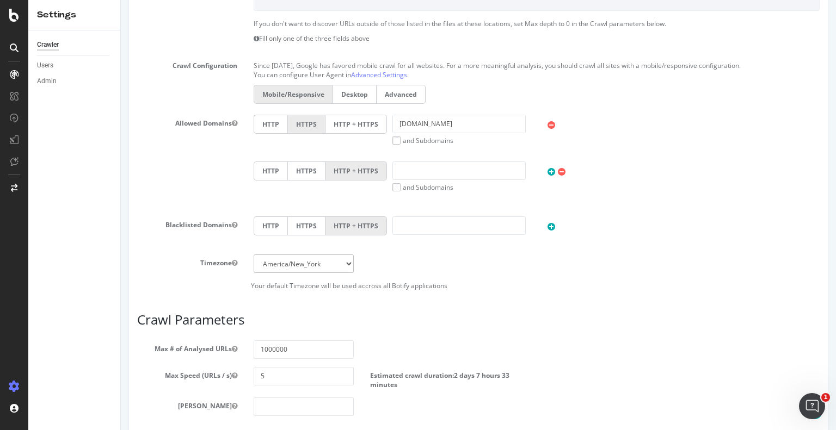
scroll to position [435, 0]
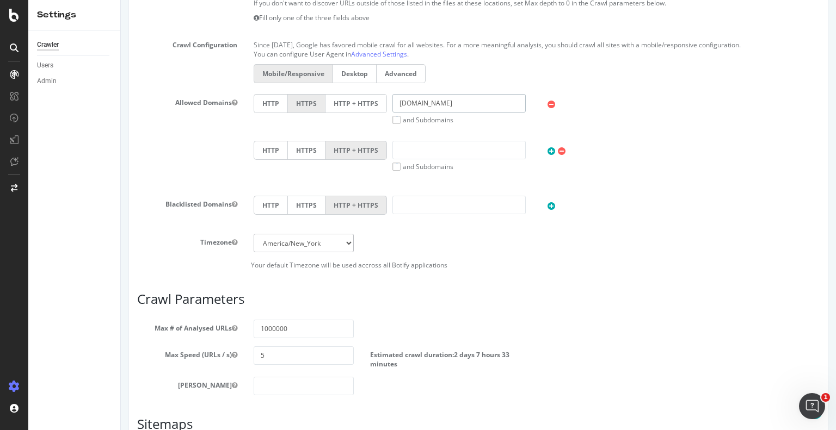
click at [446, 104] on input "t-mobile.com" at bounding box center [458, 103] width 133 height 18
click at [677, 197] on div "HTTP HTTPS HTTP + HTTPS" at bounding box center [536, 207] width 577 height 22
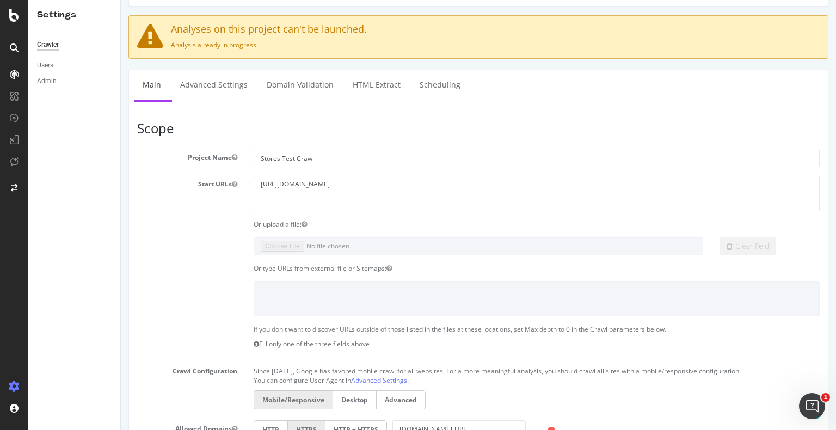
scroll to position [381, 0]
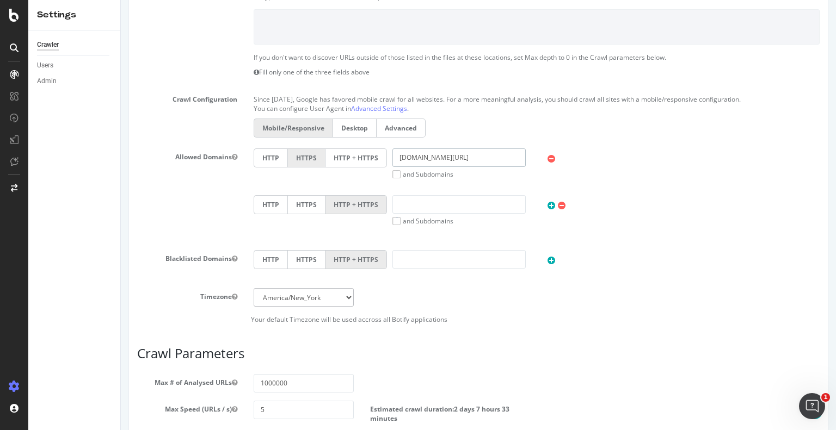
click at [474, 155] on input "t-mobile.com/stores" at bounding box center [458, 158] width 133 height 18
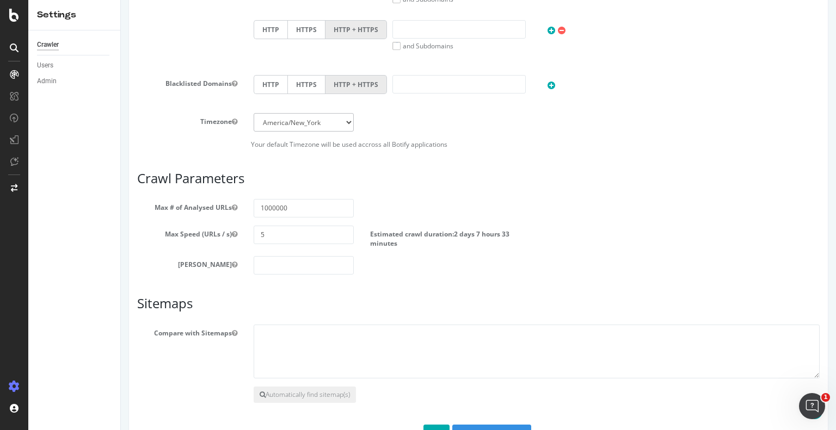
scroll to position [592, 0]
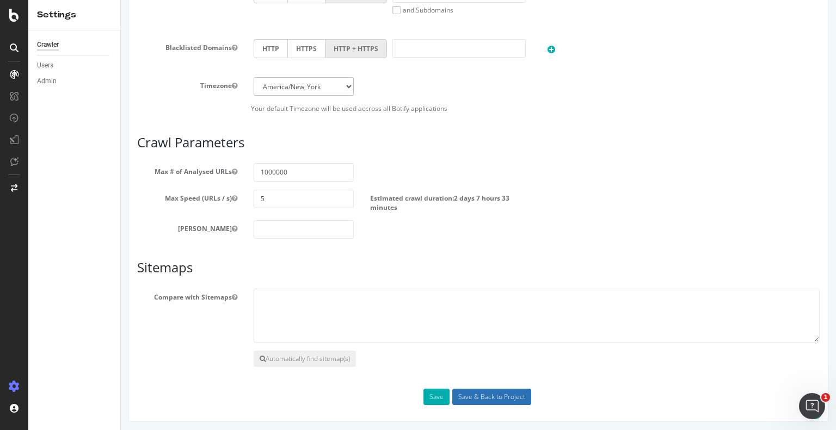
type input "t-mobile.com/stores/"
click at [479, 394] on input "Save & Back to Project" at bounding box center [491, 397] width 79 height 16
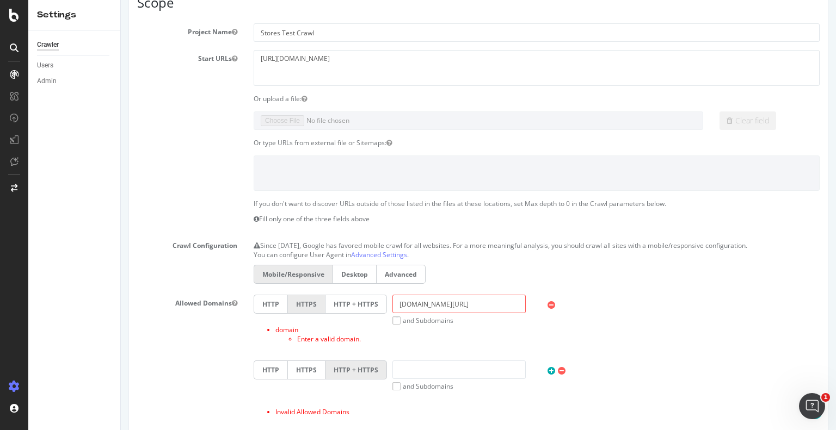
scroll to position [326, 0]
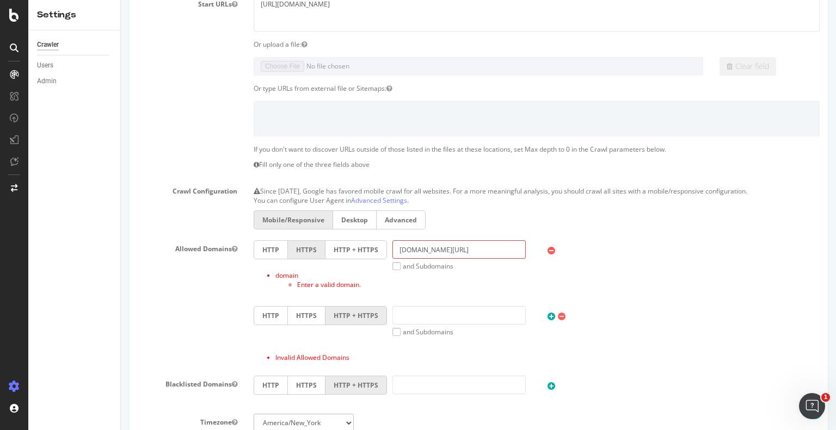
click at [486, 251] on input "t-mobile.com/stores/" at bounding box center [458, 249] width 133 height 18
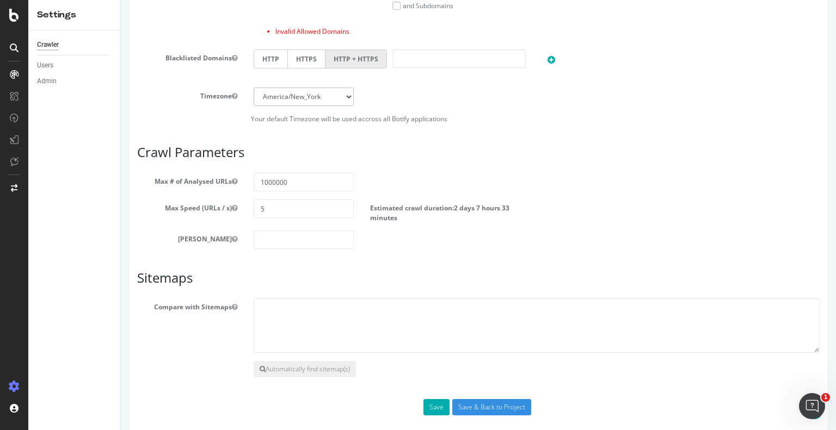
scroll to position [662, 0]
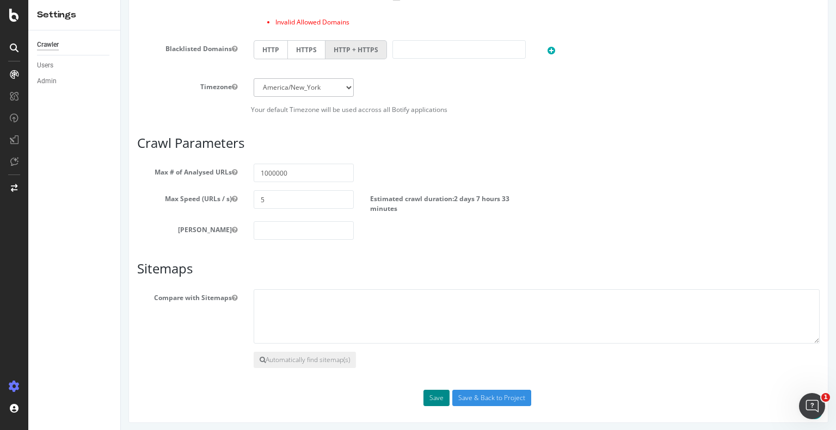
click at [441, 393] on button "Save" at bounding box center [436, 398] width 26 height 16
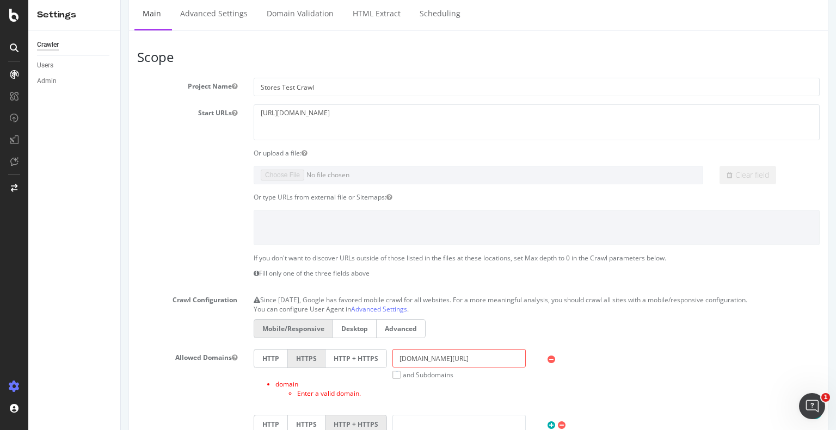
scroll to position [381, 0]
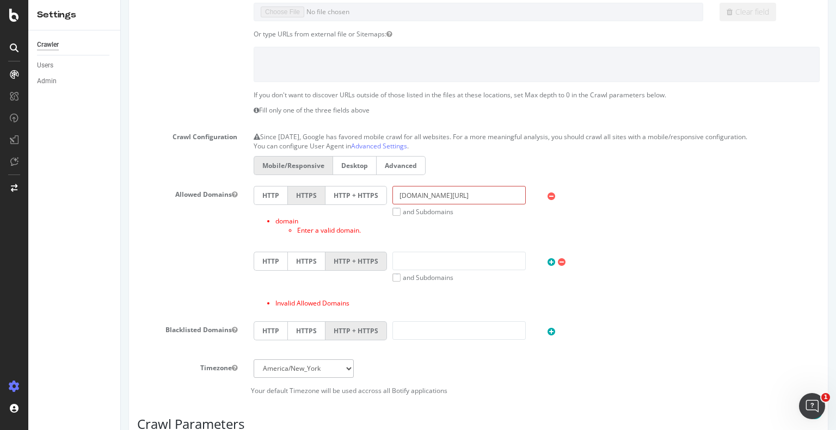
click at [483, 195] on input "t-mobile.com/stores" at bounding box center [458, 195] width 133 height 18
type input "t-mobile.com"
click at [641, 245] on div "HTTP HTTPS HTTP + HTTPS t-mobile.com and Subdomains User Agent: Mobile Desktop …" at bounding box center [536, 249] width 582 height 127
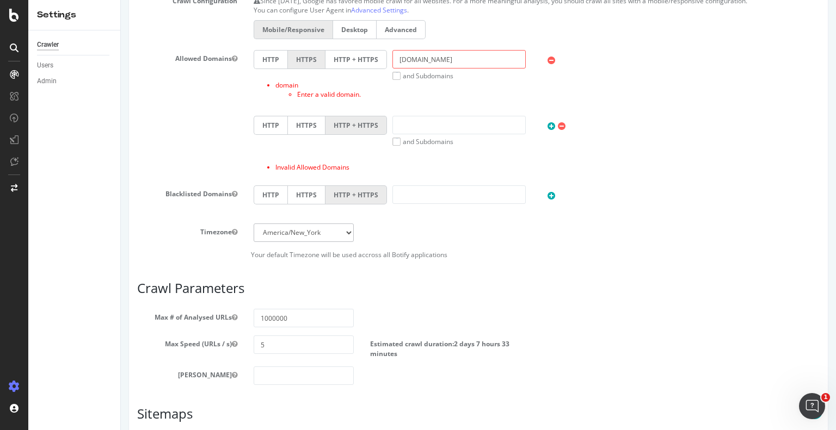
scroll to position [336, 0]
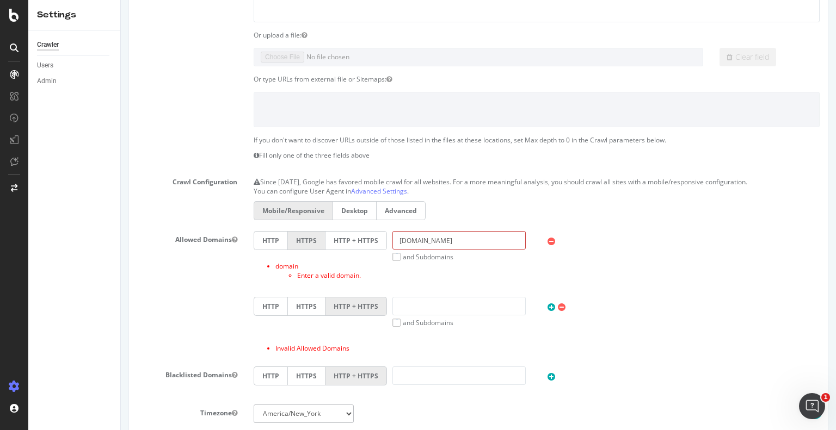
click at [440, 238] on input "t-mobile.com" at bounding box center [458, 240] width 133 height 18
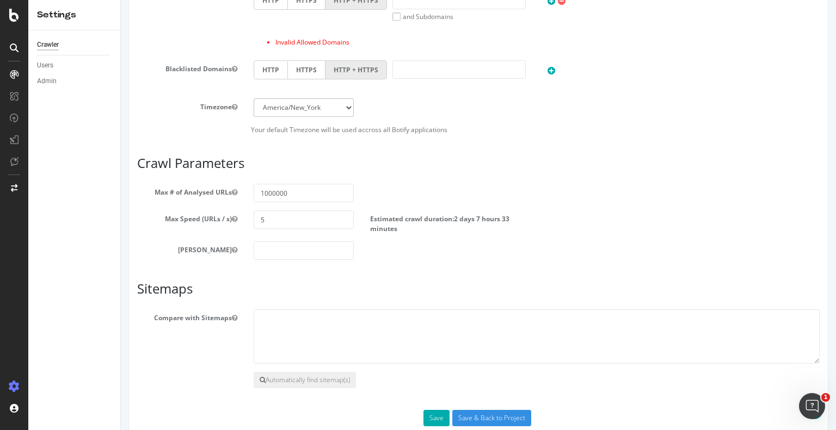
scroll to position [662, 0]
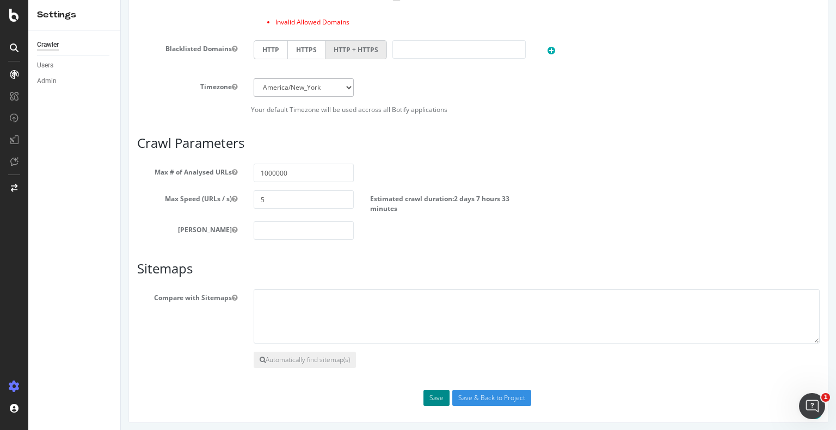
click at [430, 391] on button "Save" at bounding box center [436, 398] width 26 height 16
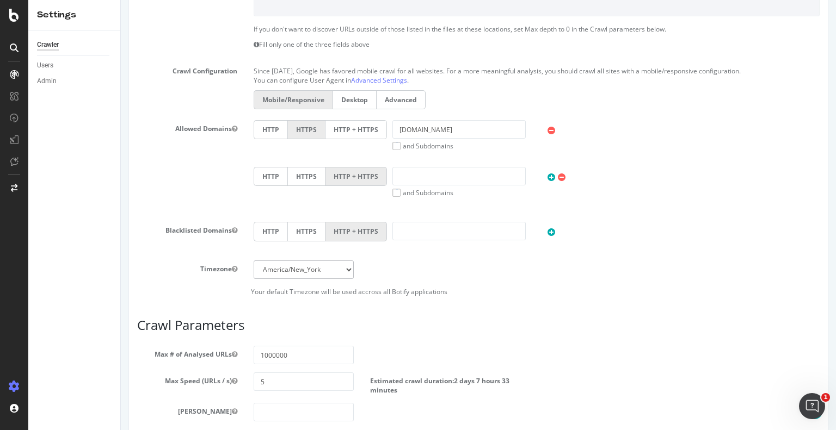
scroll to position [629, 0]
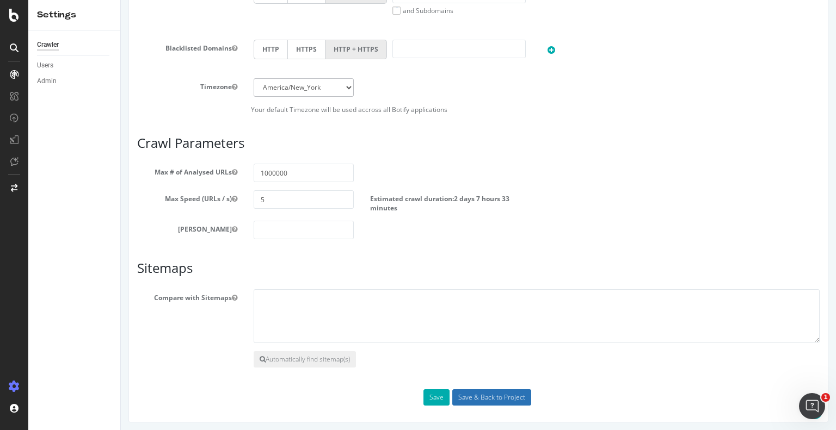
click at [514, 392] on input "Save & Back to Project" at bounding box center [491, 397] width 79 height 16
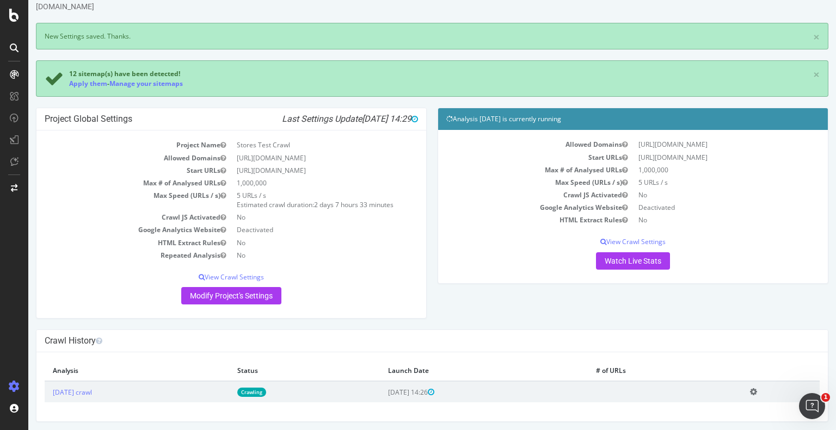
scroll to position [34, 0]
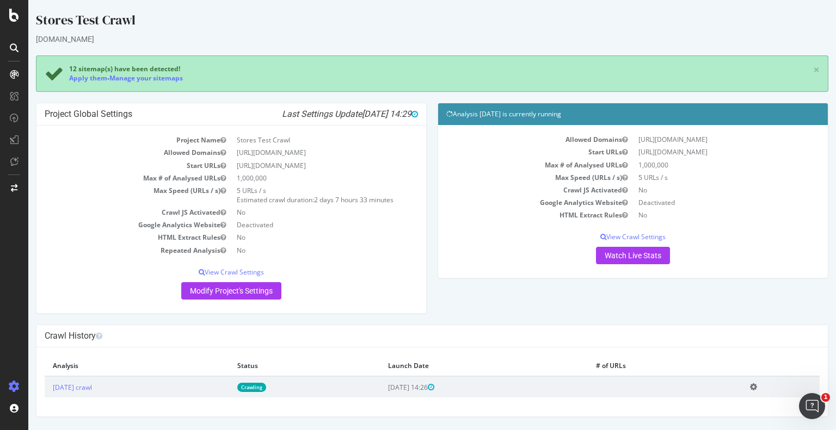
click at [757, 385] on icon at bounding box center [753, 387] width 7 height 8
